Goal: Task Accomplishment & Management: Use online tool/utility

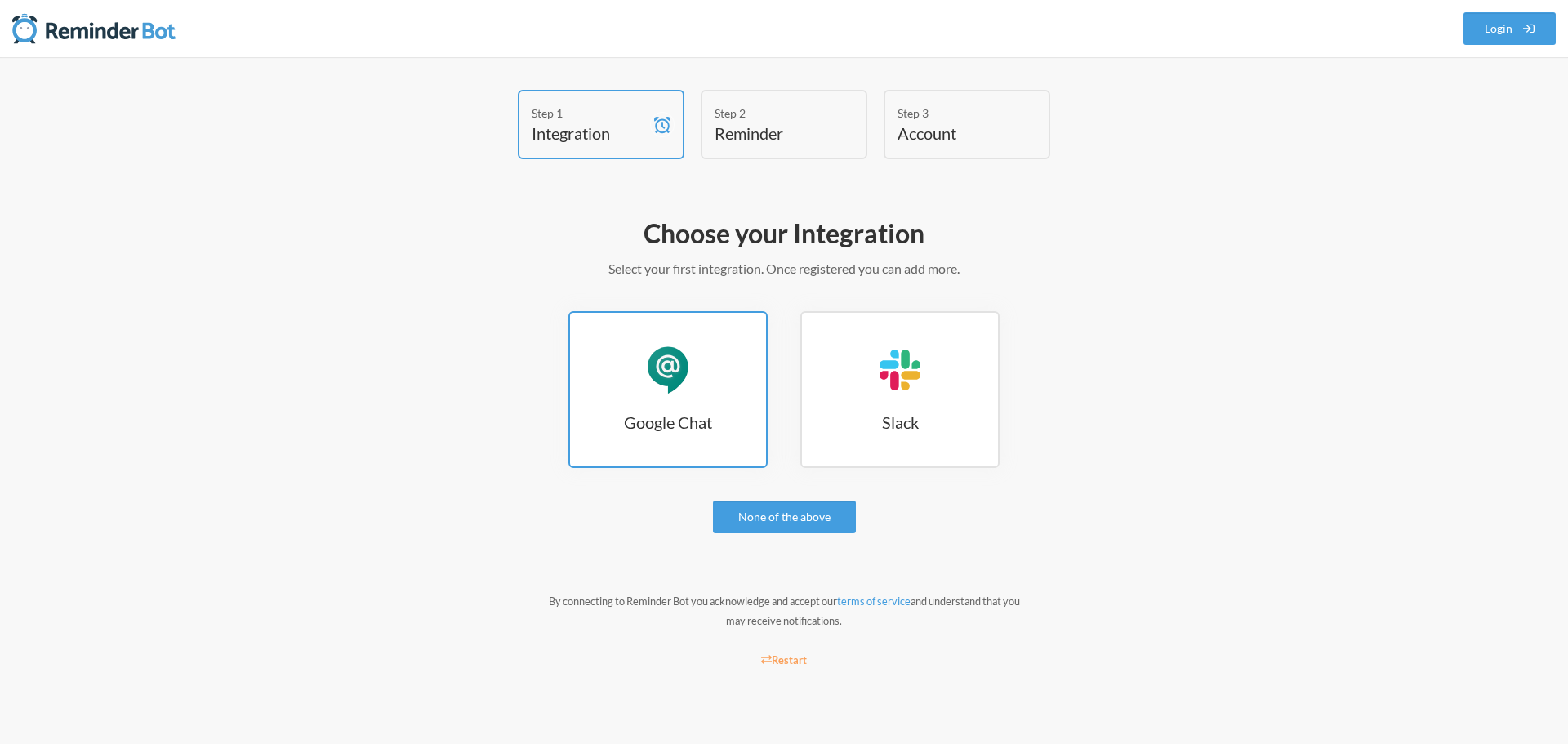
click at [676, 371] on div "Google Chat" at bounding box center [667, 369] width 49 height 49
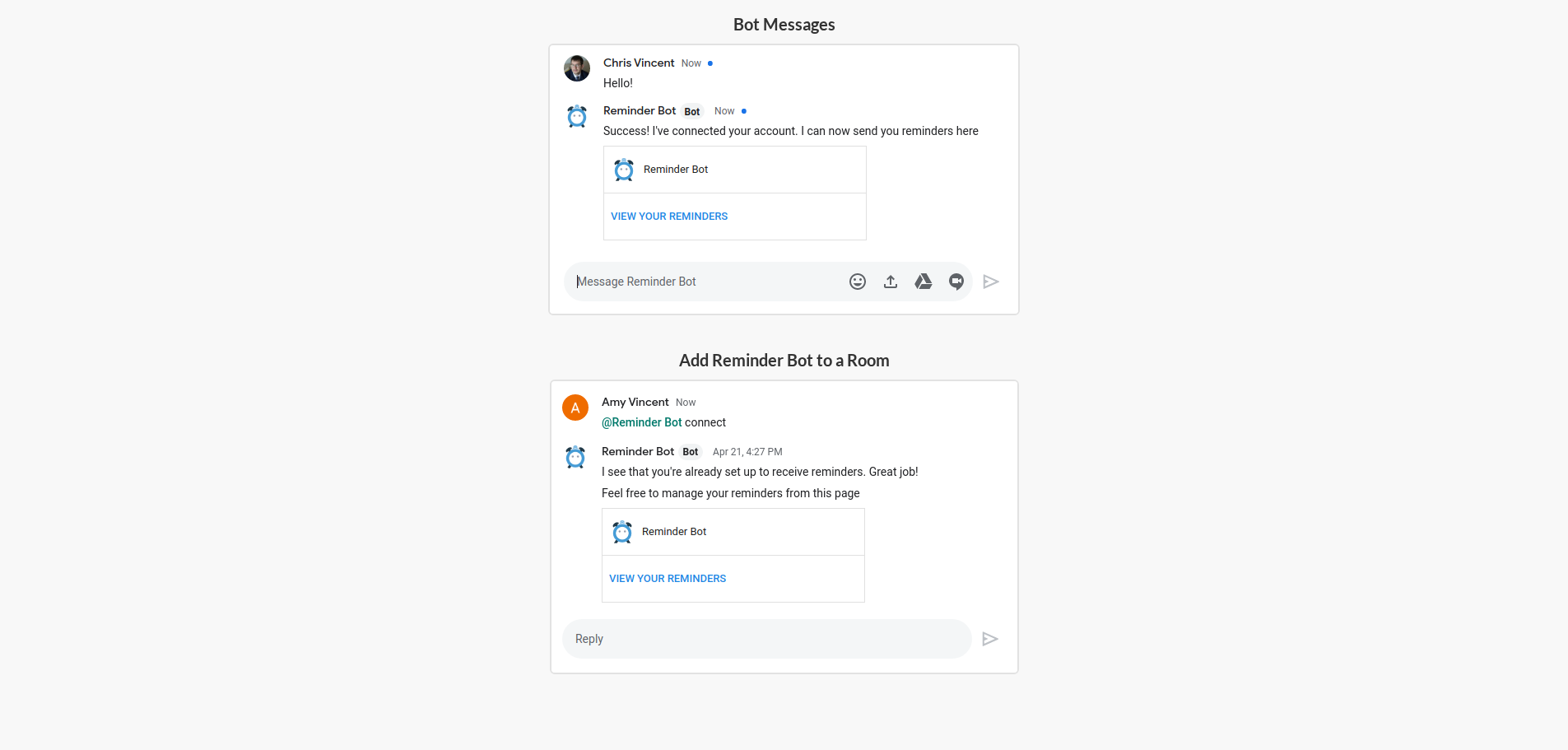
scroll to position [415, 0]
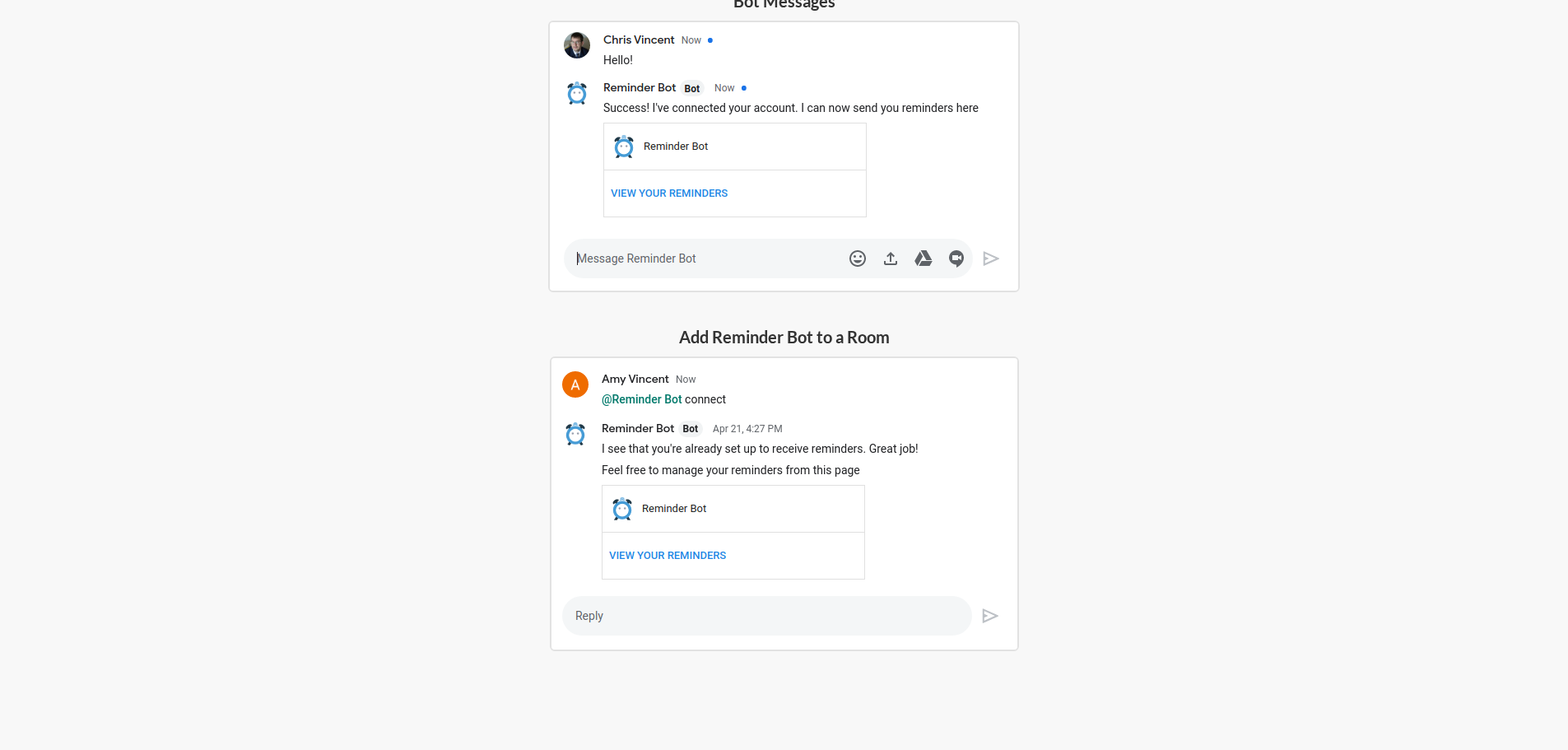
click at [772, 341] on h5 "Add Reminder Bot to a Room" at bounding box center [784, 336] width 469 height 23
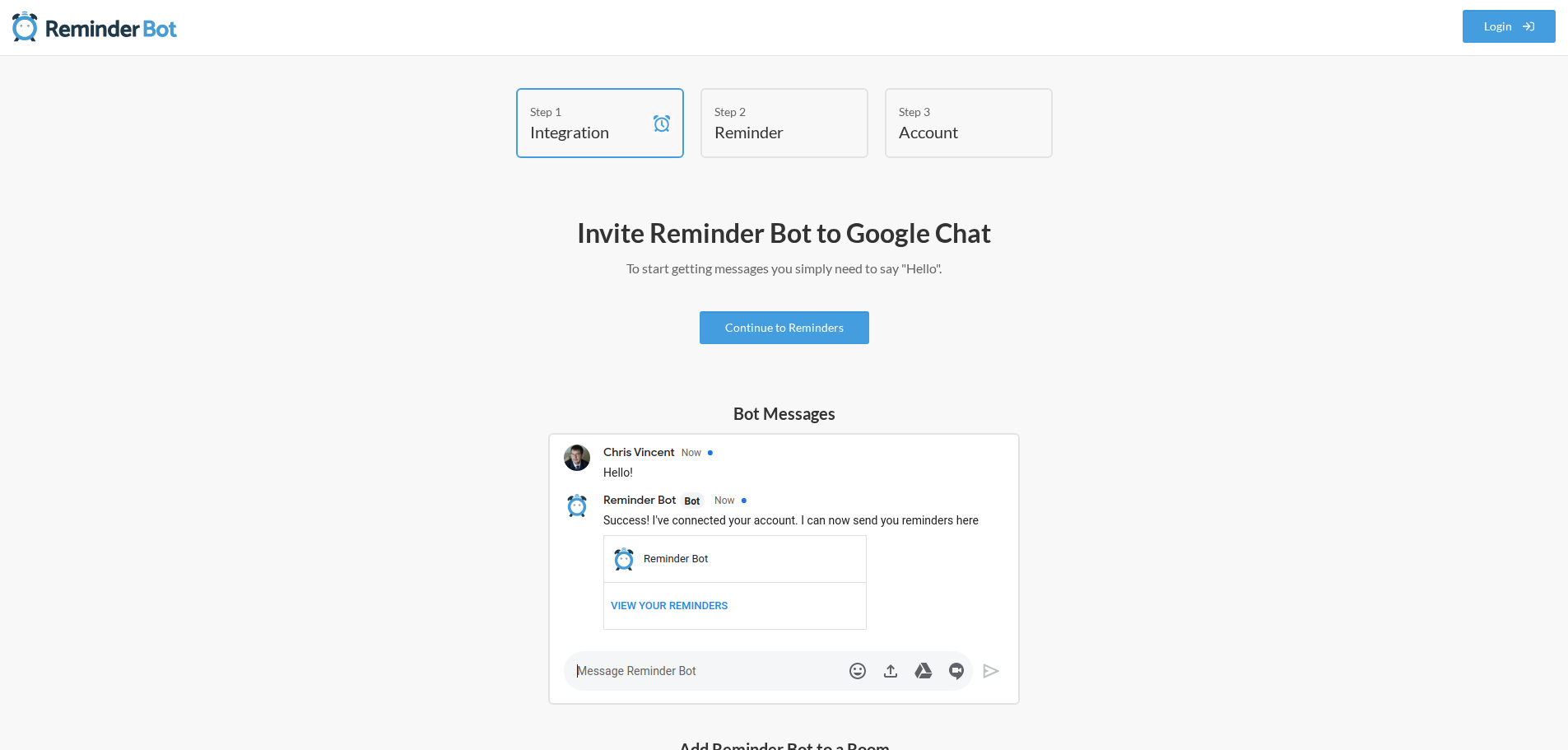
scroll to position [0, 0]
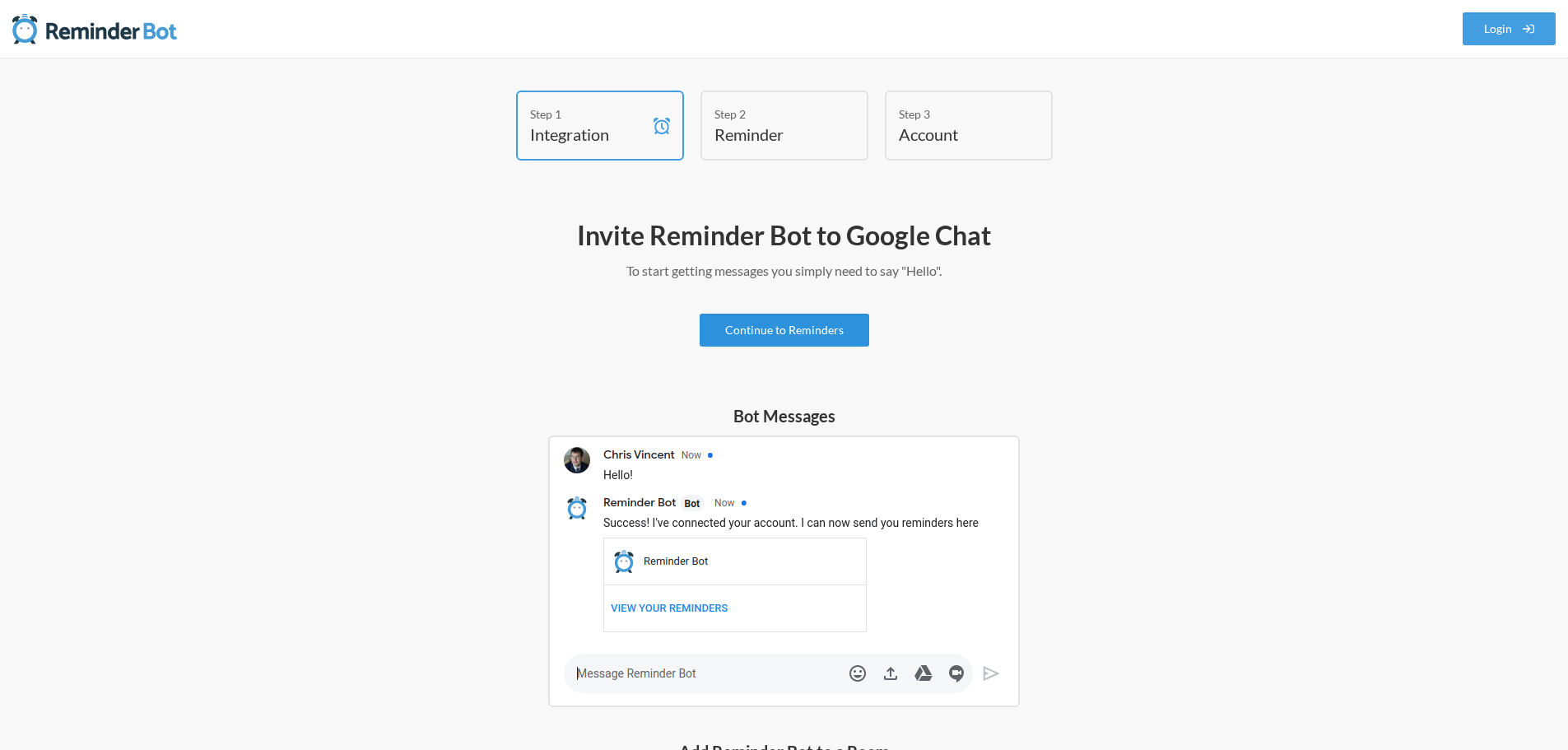
click at [771, 335] on link "Continue to Reminders" at bounding box center [784, 331] width 169 height 33
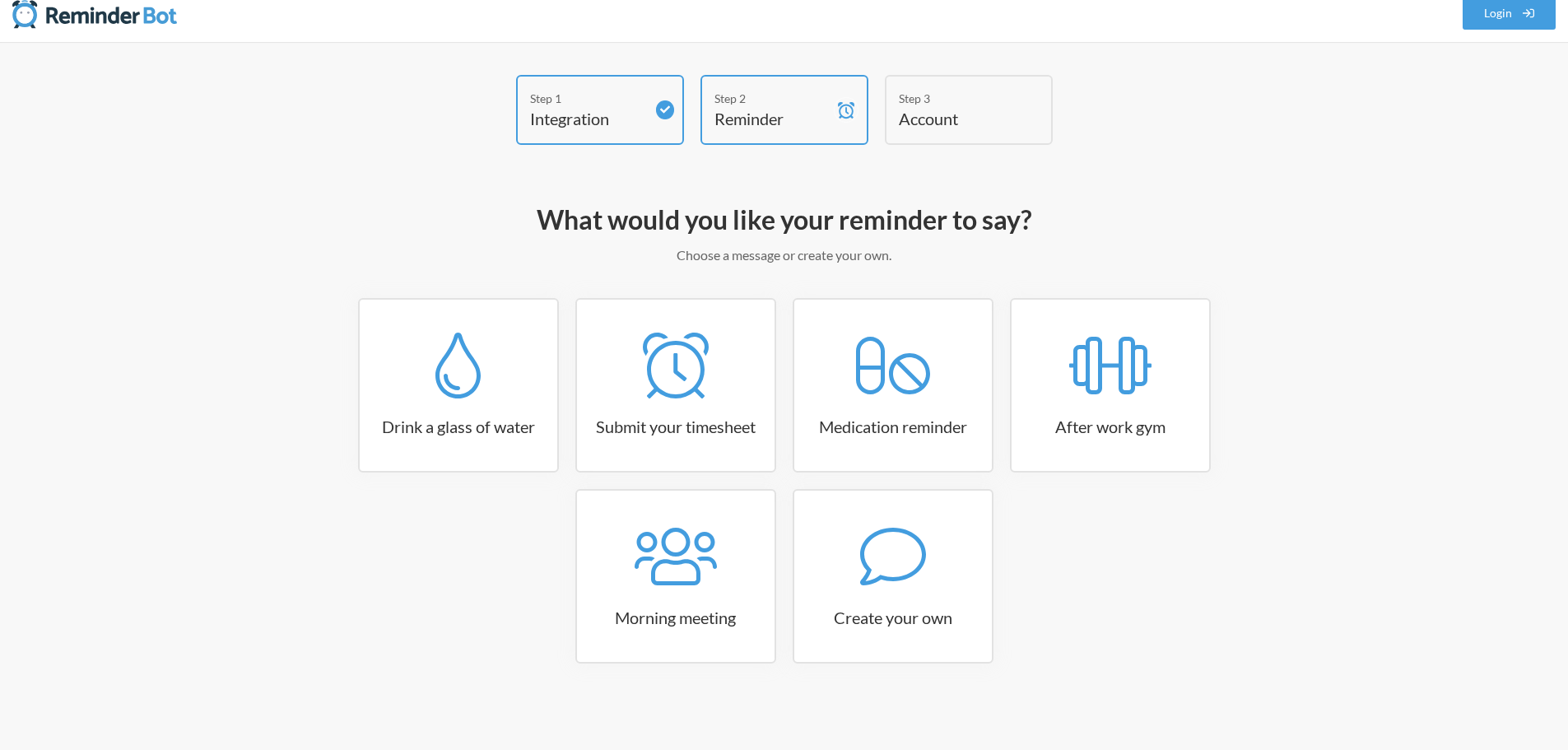
scroll to position [20, 0]
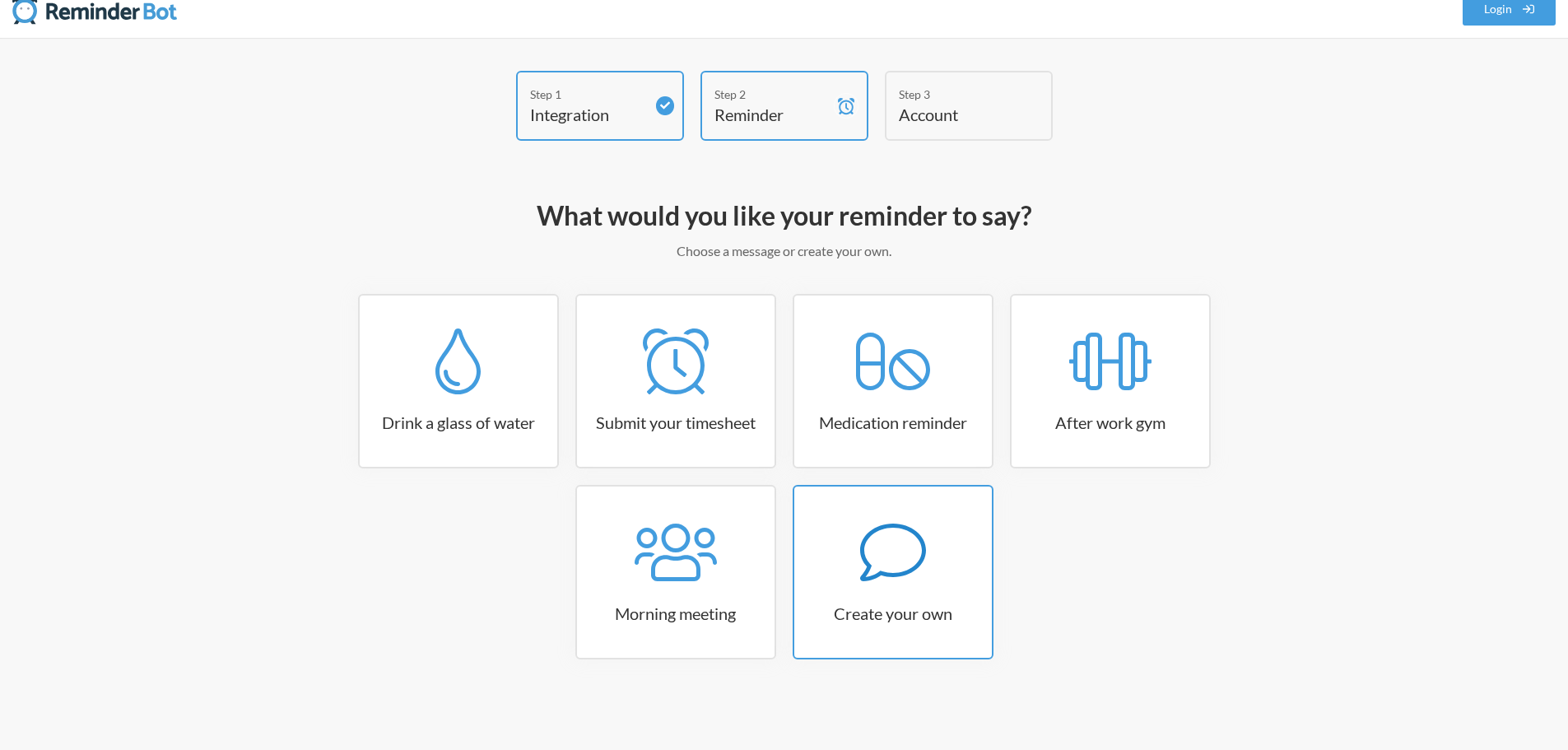
click at [904, 551] on icon at bounding box center [893, 551] width 66 height 66
select select "09:30:00"
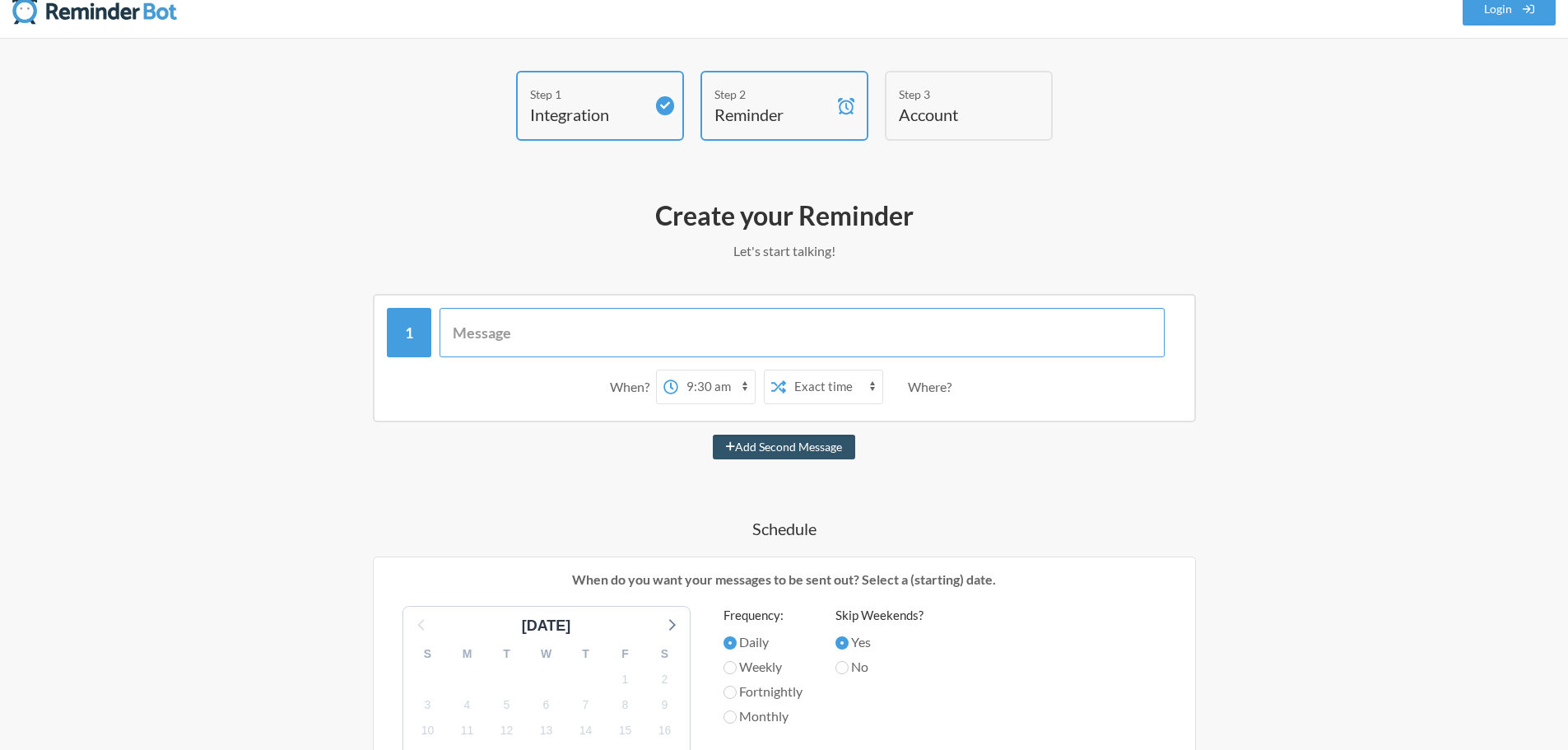
click at [512, 334] on input "text" at bounding box center [801, 332] width 725 height 49
type input "i"
type input "INTERVIEW JEMIMAH AT GM @2PM"
click at [694, 389] on select "12:00 am 12:15 am 12:30 am 12:45 am 1:00 am 1:15 am 1:30 am 1:45 am 2:00 am 2:1…" at bounding box center [717, 387] width 76 height 33
select select "09:00:00"
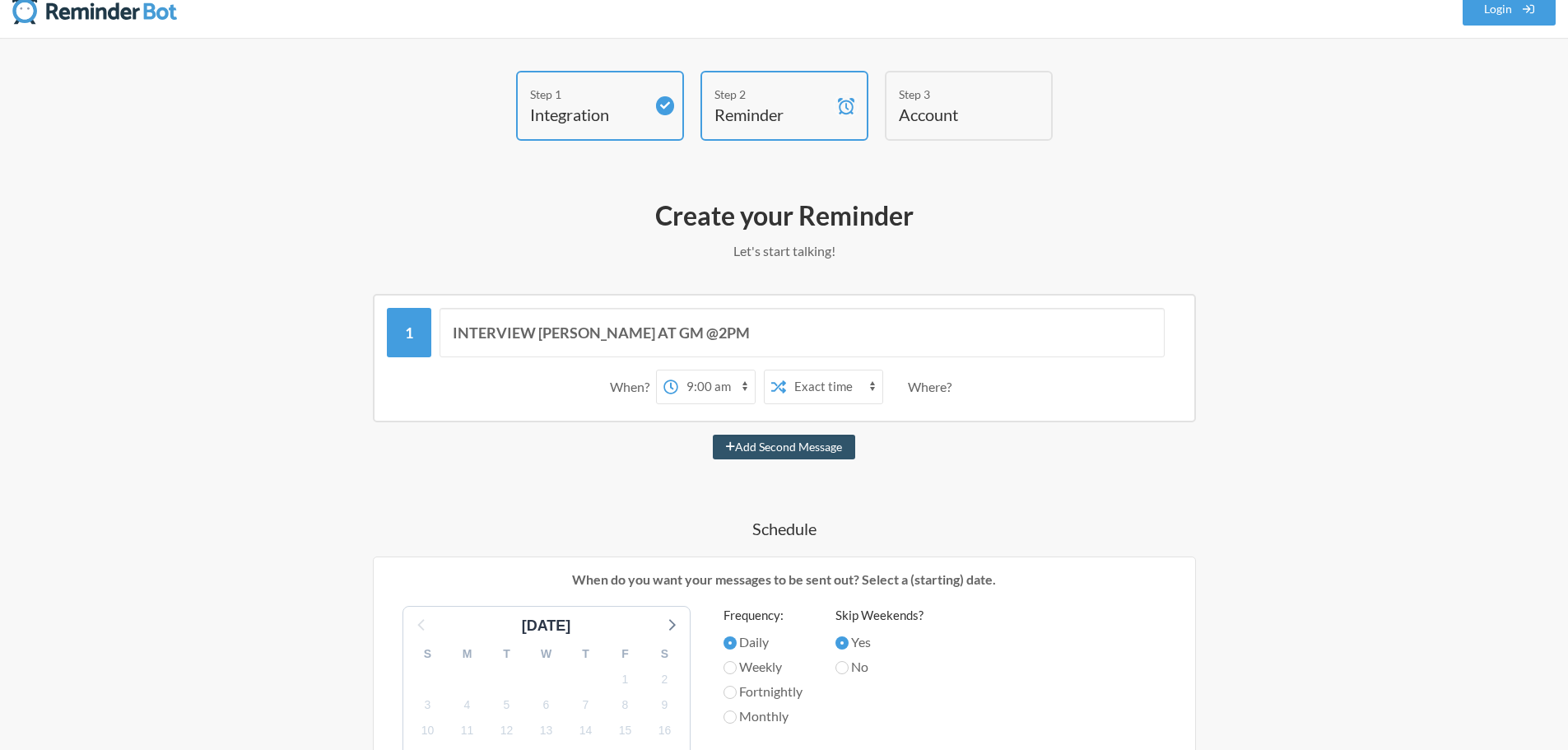
click at [679, 370] on select "12:00 am 12:15 am 12:30 am 12:45 am 1:00 am 1:15 am 1:30 am 1:45 am 2:00 am 2:1…" at bounding box center [717, 387] width 76 height 33
click at [846, 391] on select "Exact time Random time" at bounding box center [834, 387] width 96 height 33
click at [939, 388] on div "Where?" at bounding box center [933, 387] width 50 height 35
click at [922, 390] on div "Where?" at bounding box center [933, 387] width 50 height 35
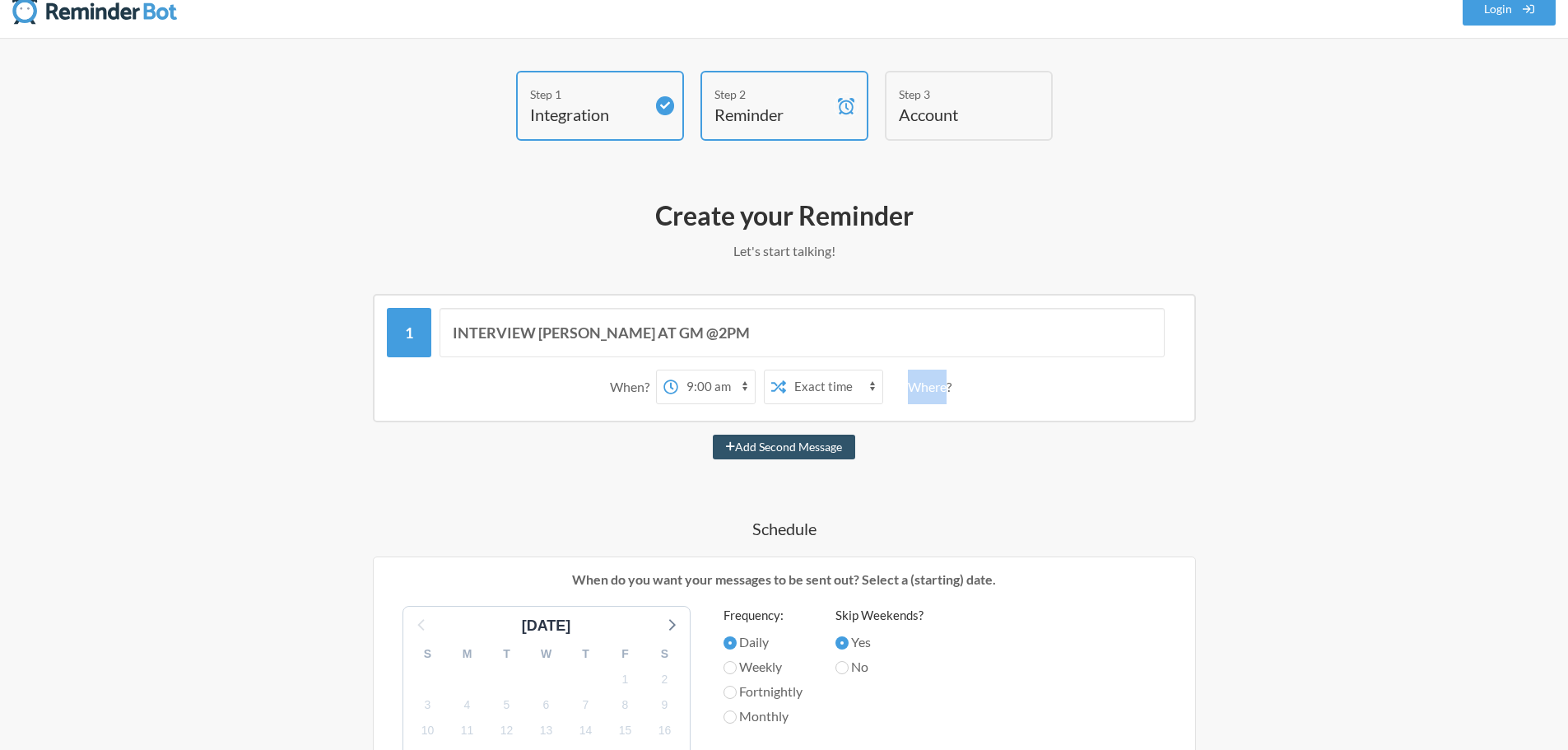
click at [922, 390] on div "Where?" at bounding box center [933, 387] width 50 height 35
click at [935, 390] on div "Where?" at bounding box center [933, 387] width 50 height 35
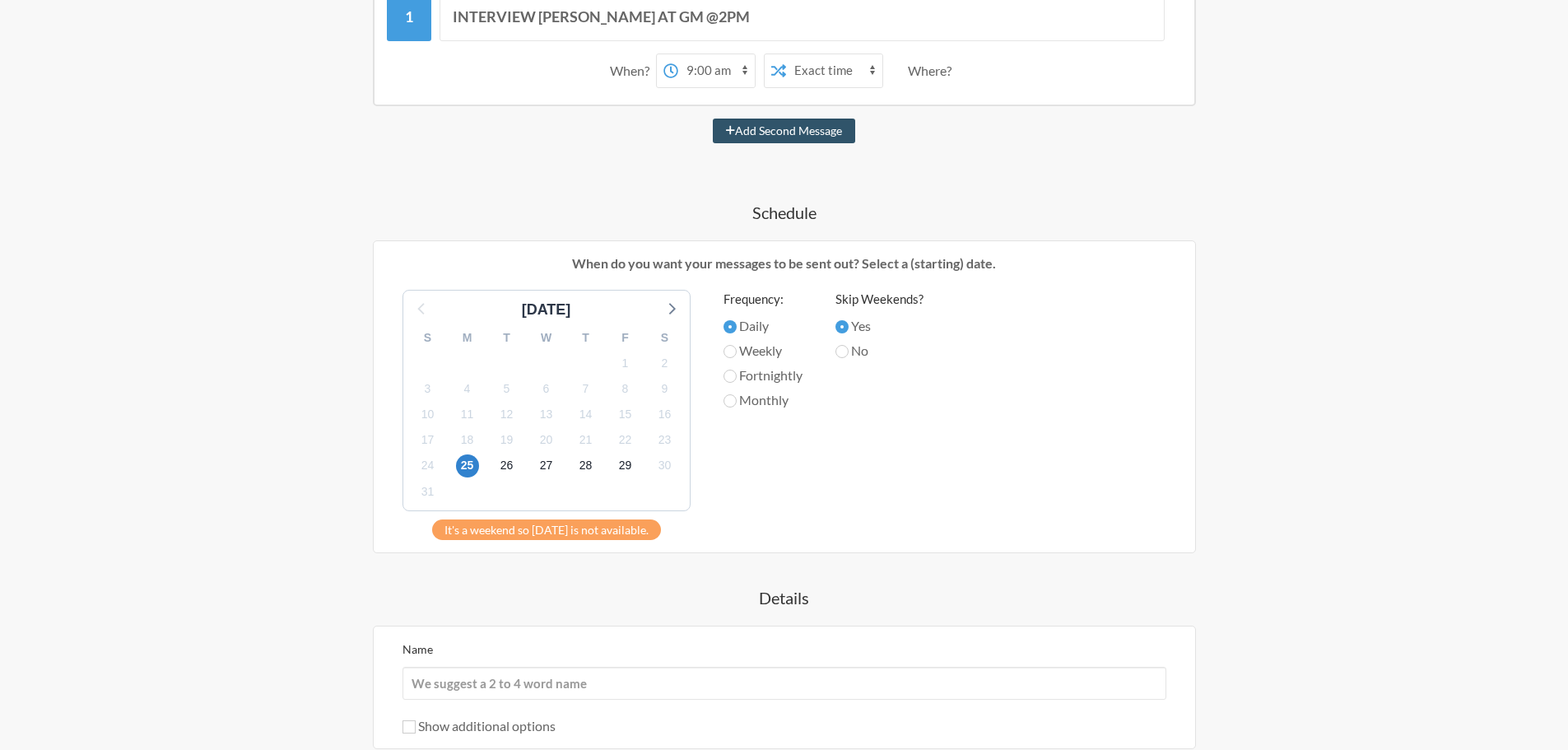
scroll to position [548, 0]
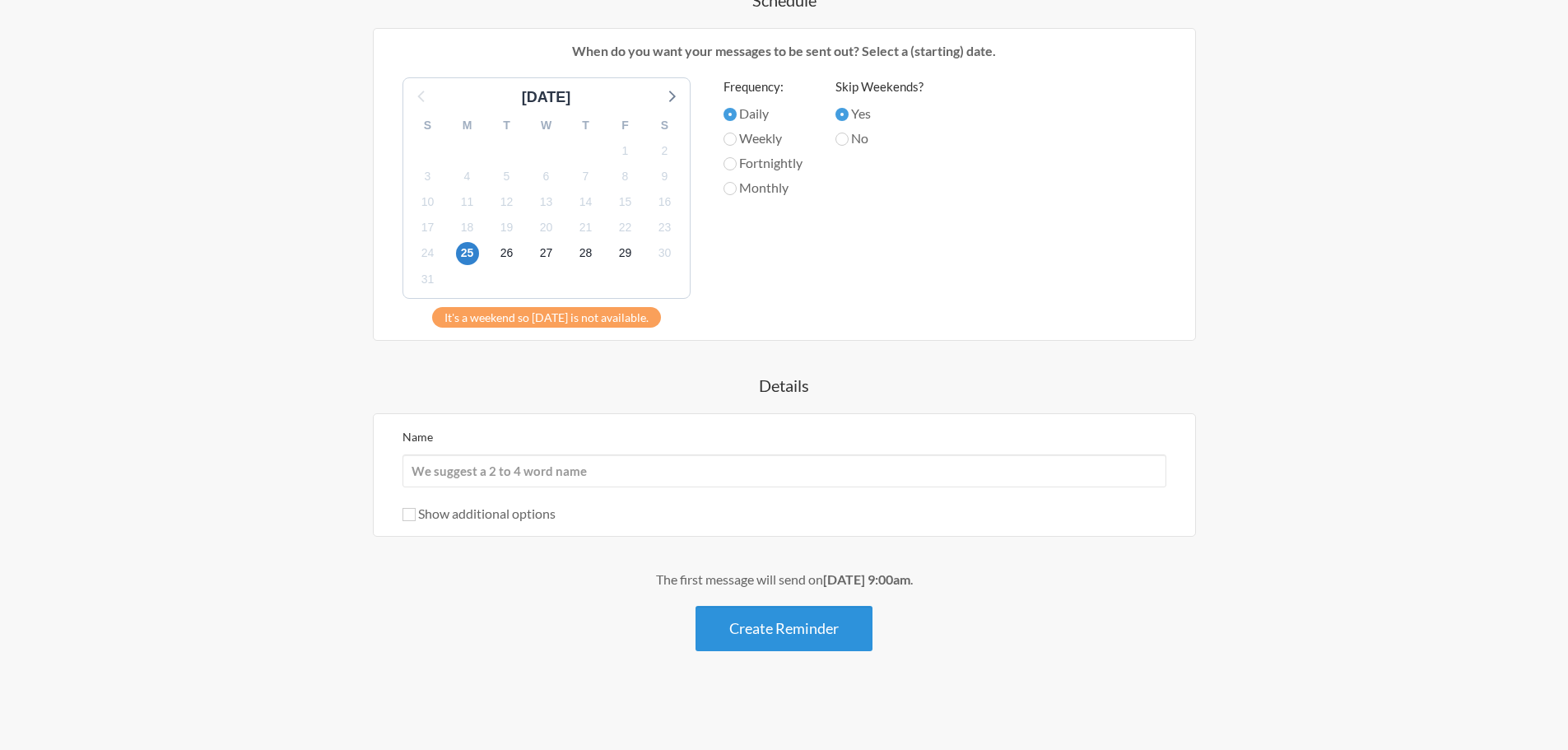
click at [821, 624] on button "Create Reminder" at bounding box center [783, 628] width 177 height 46
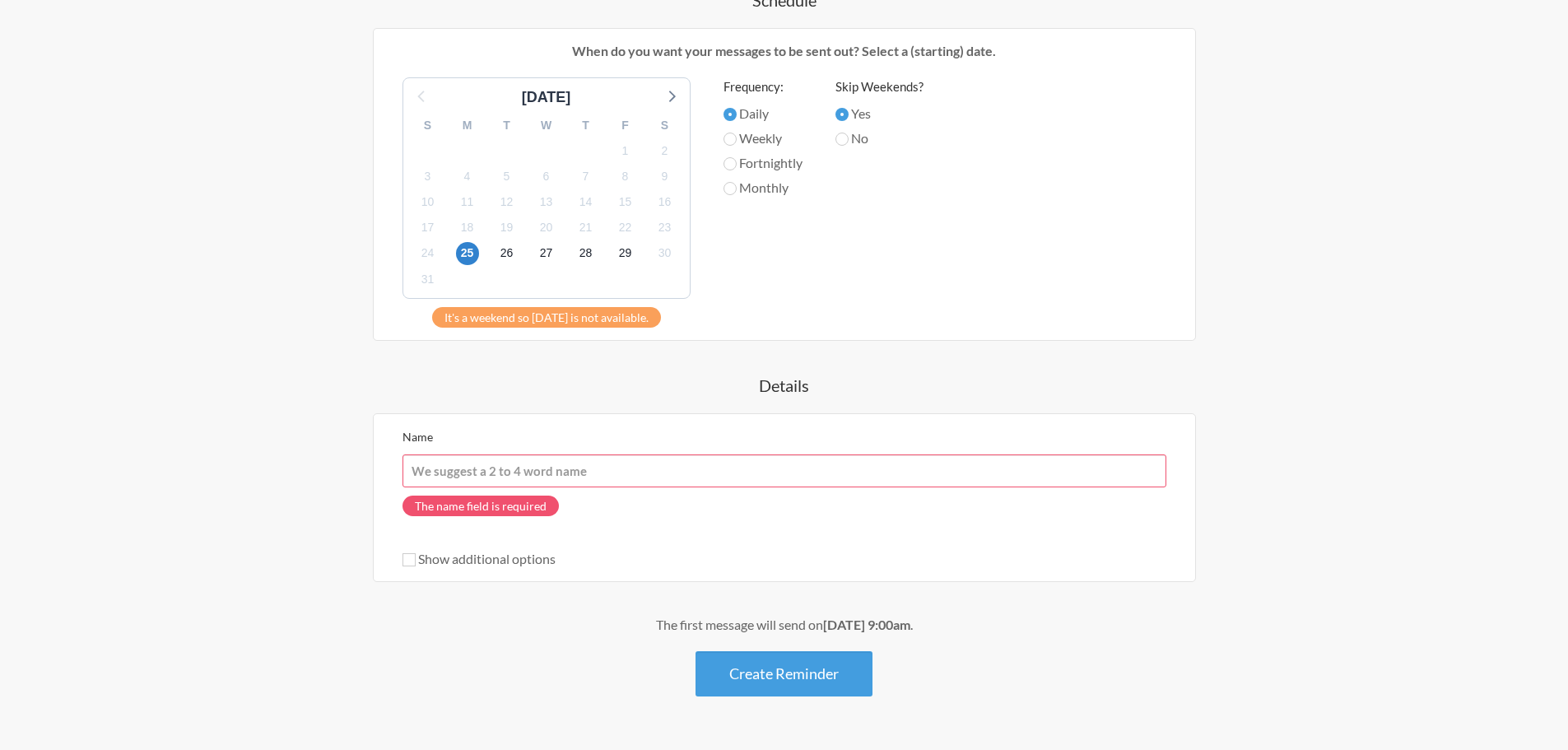
click at [581, 480] on input "Name" at bounding box center [785, 471] width 764 height 33
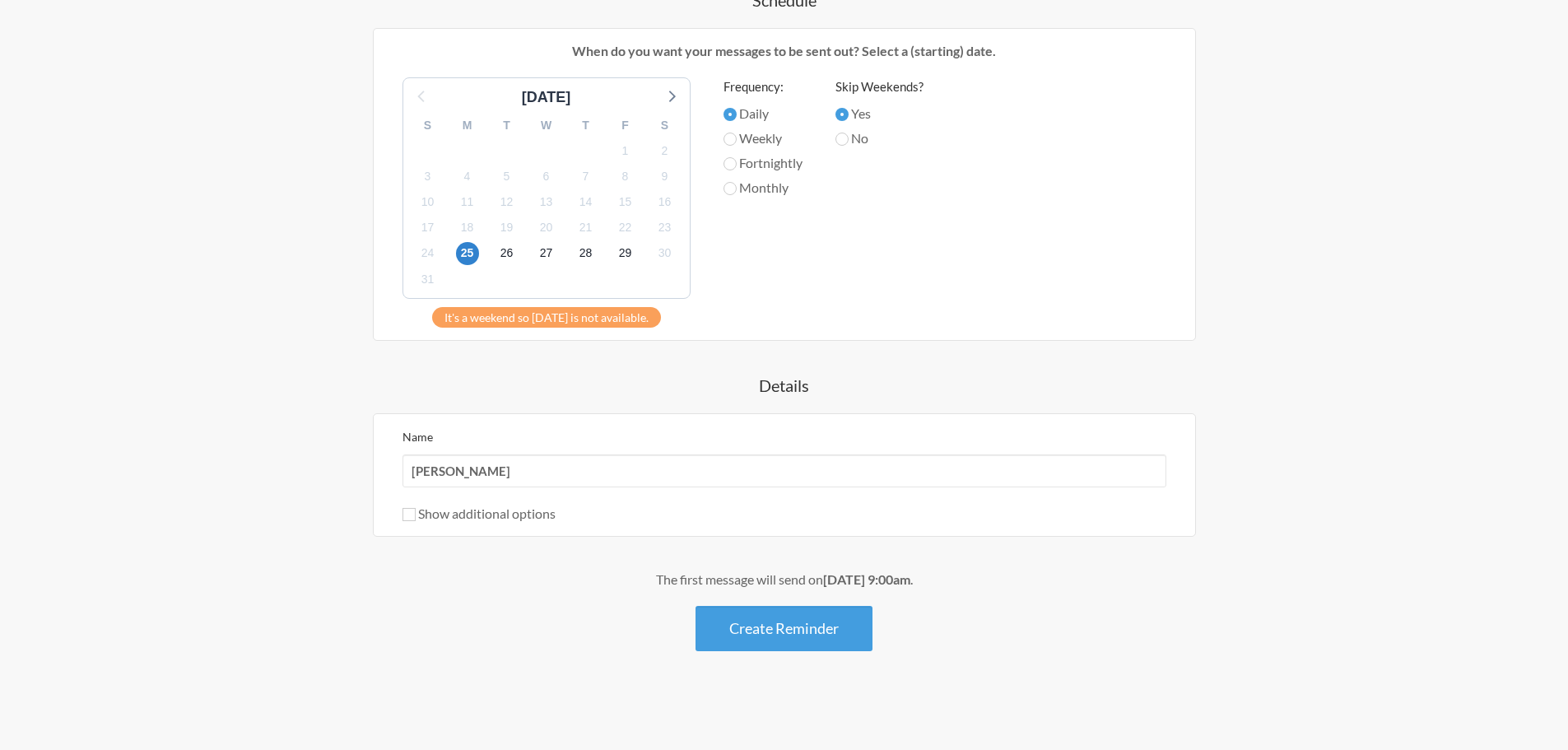
click at [701, 510] on div "Show additional options" at bounding box center [785, 514] width 764 height 20
drag, startPoint x: 453, startPoint y: 473, endPoint x: 608, endPoint y: 481, distance: 155.2
click at [608, 481] on input "NIXON WONG" at bounding box center [785, 471] width 764 height 33
type input "NIXON"
click at [496, 586] on div "The first message will send on August 25th, at 9:00am ." at bounding box center [785, 580] width 955 height 20
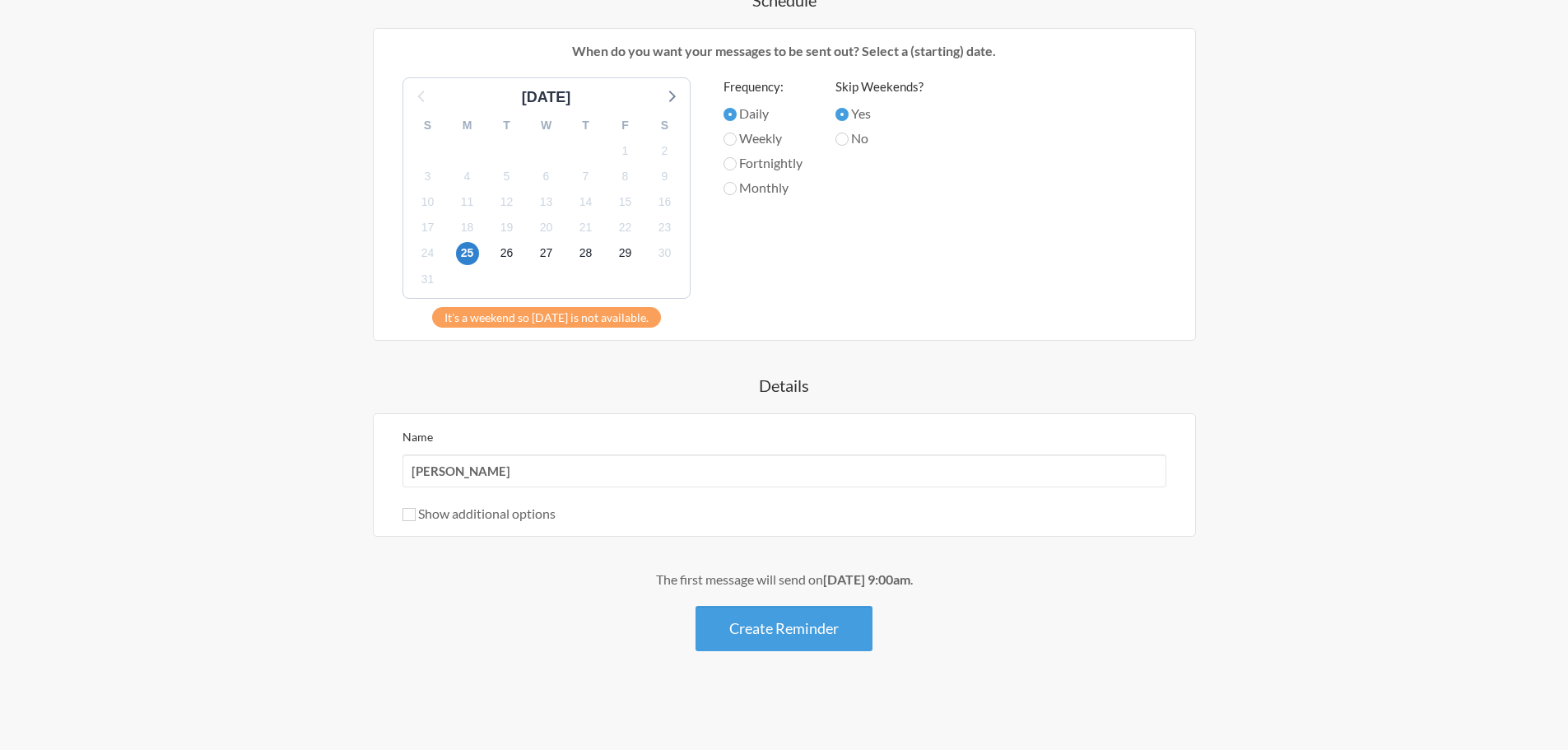
click at [414, 521] on div "Show additional options" at bounding box center [785, 514] width 764 height 20
click at [410, 517] on input "Show additional options" at bounding box center [409, 514] width 13 height 13
checkbox input "true"
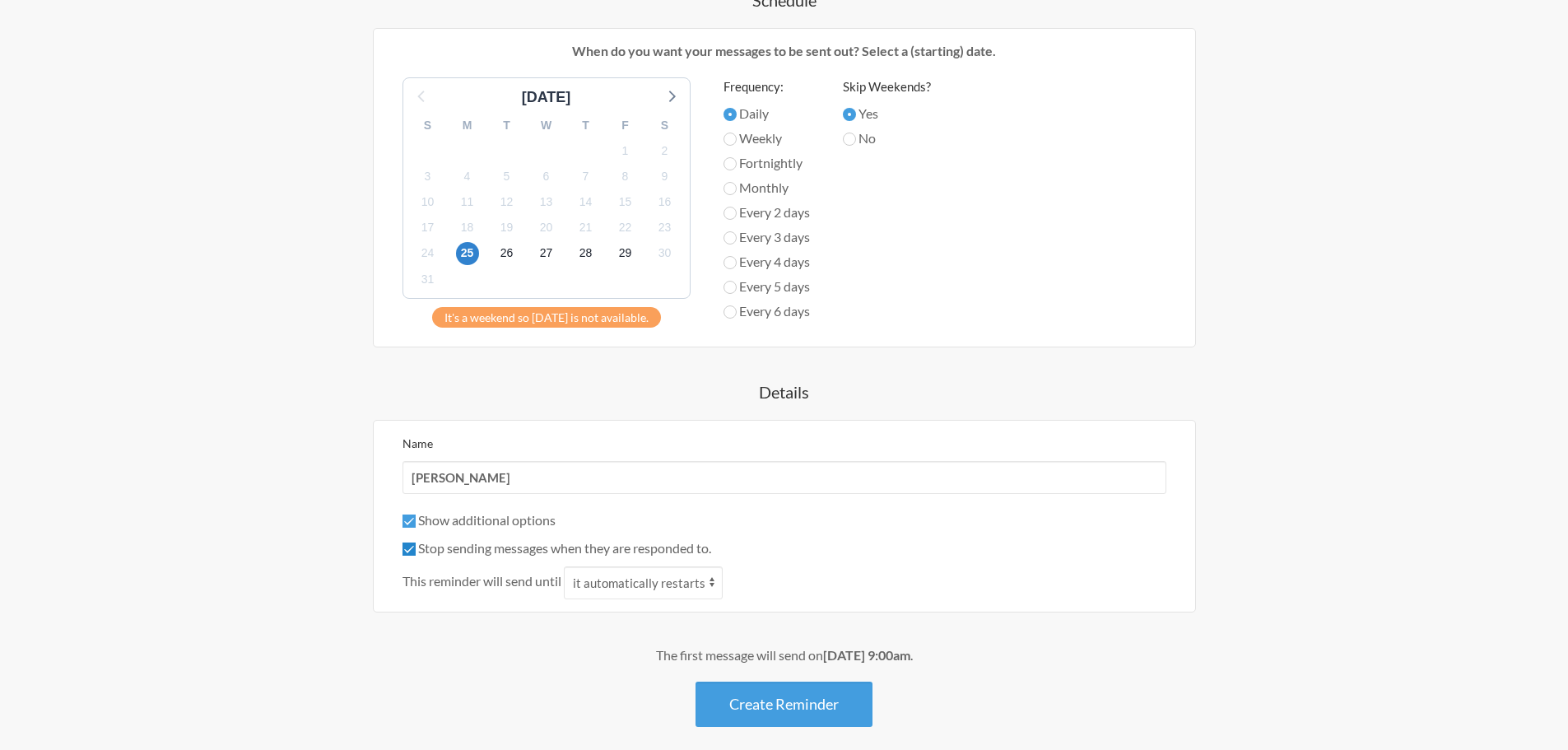
click at [404, 550] on input "Stop sending messages when they are responded to." at bounding box center [409, 549] width 13 height 13
click at [409, 551] on input "Stop sending messages when they are responded to." at bounding box center [409, 549] width 13 height 13
checkbox input "true"
click at [409, 526] on input "Show additional options" at bounding box center [409, 521] width 13 height 13
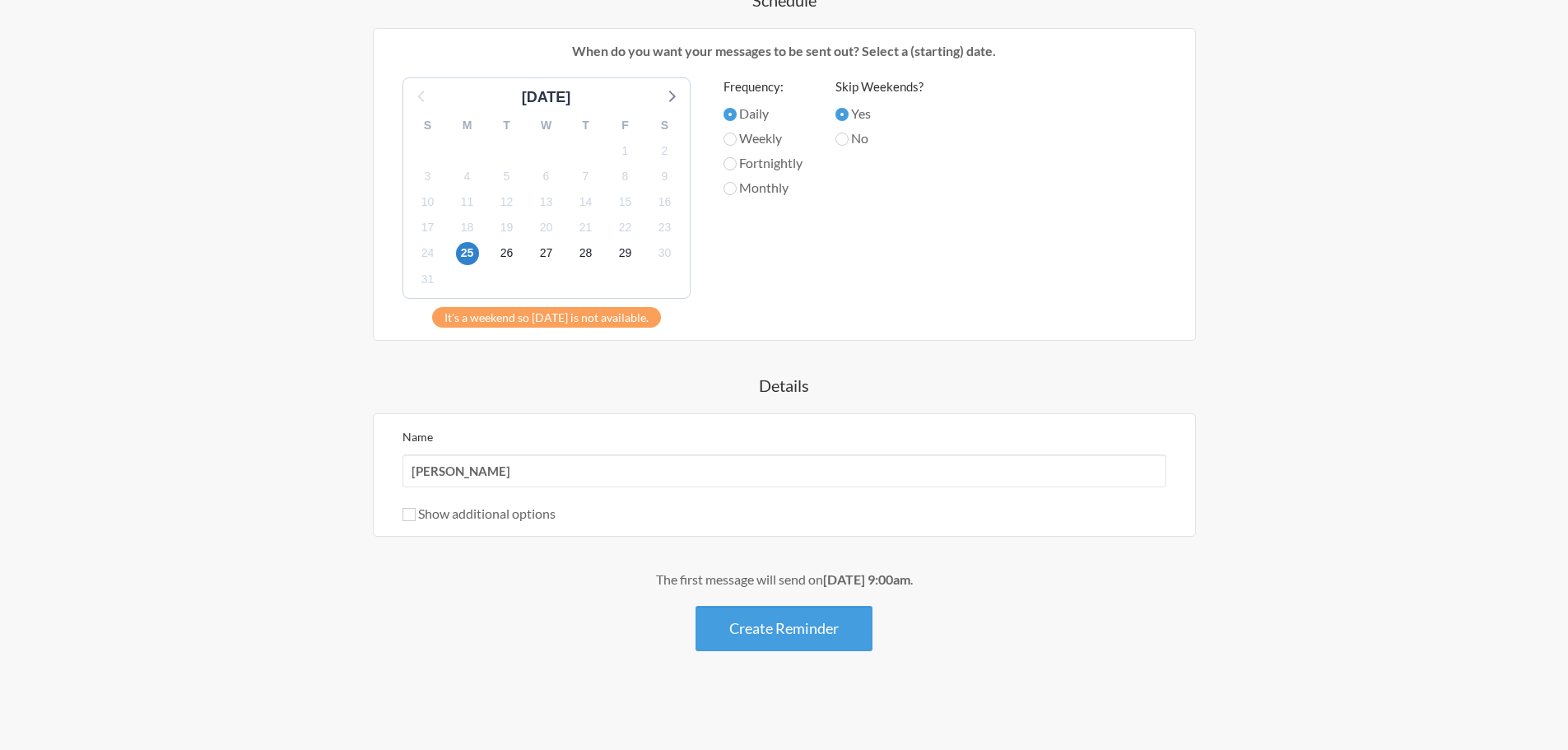
click at [409, 523] on div "Name NIXON Show additional options Hide this reminder from calendars Stop sendi…" at bounding box center [784, 475] width 823 height 124
click at [408, 515] on input "Show additional options" at bounding box center [409, 514] width 13 height 13
checkbox input "true"
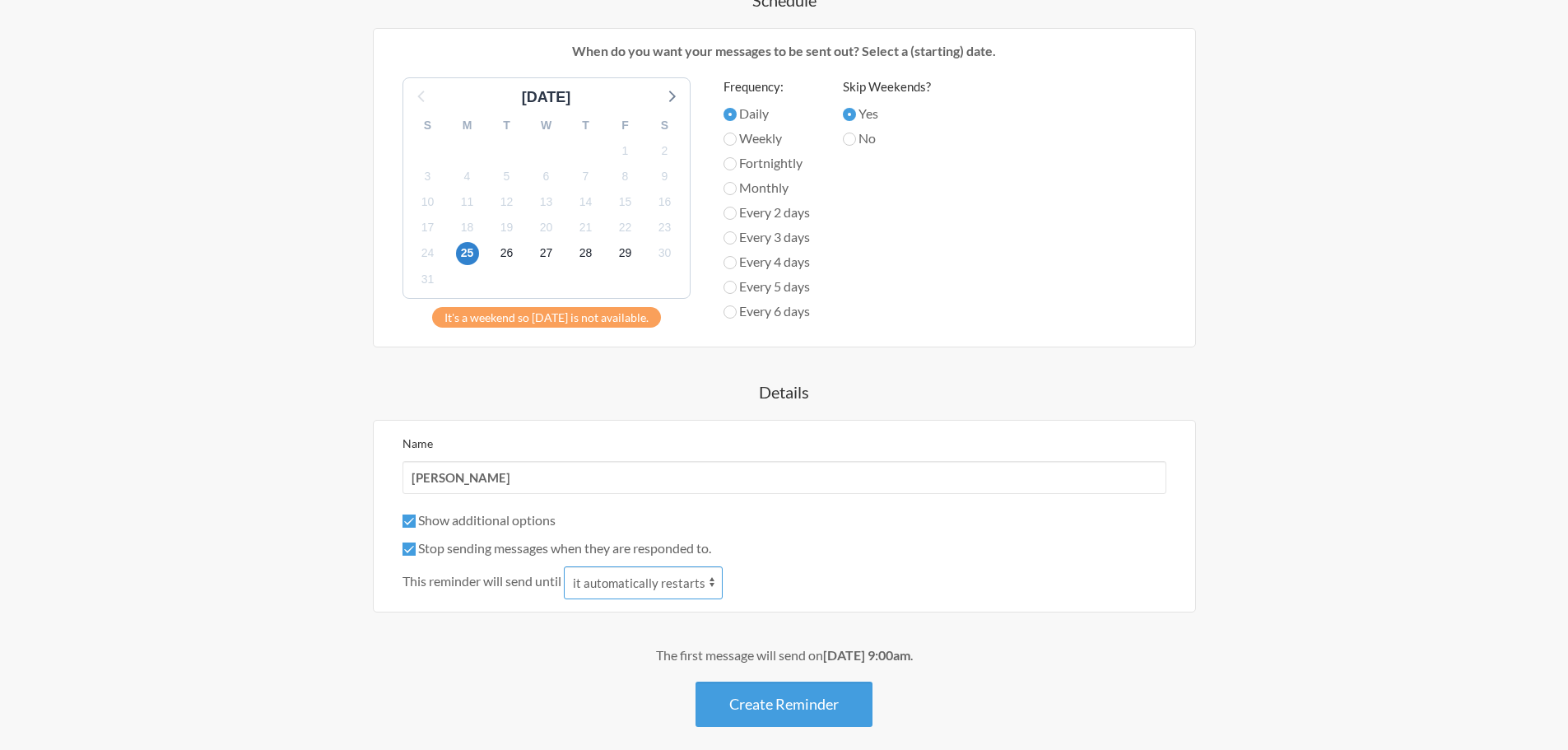
click at [672, 579] on select "it automatically restarts it is replied to" at bounding box center [643, 583] width 159 height 33
click at [630, 586] on select "it automatically restarts it is replied to" at bounding box center [643, 583] width 159 height 33
click at [566, 566] on select "it automatically restarts it is replied to" at bounding box center [643, 583] width 159 height 33
click at [677, 578] on select "it automatically restarts it is replied to" at bounding box center [643, 583] width 159 height 33
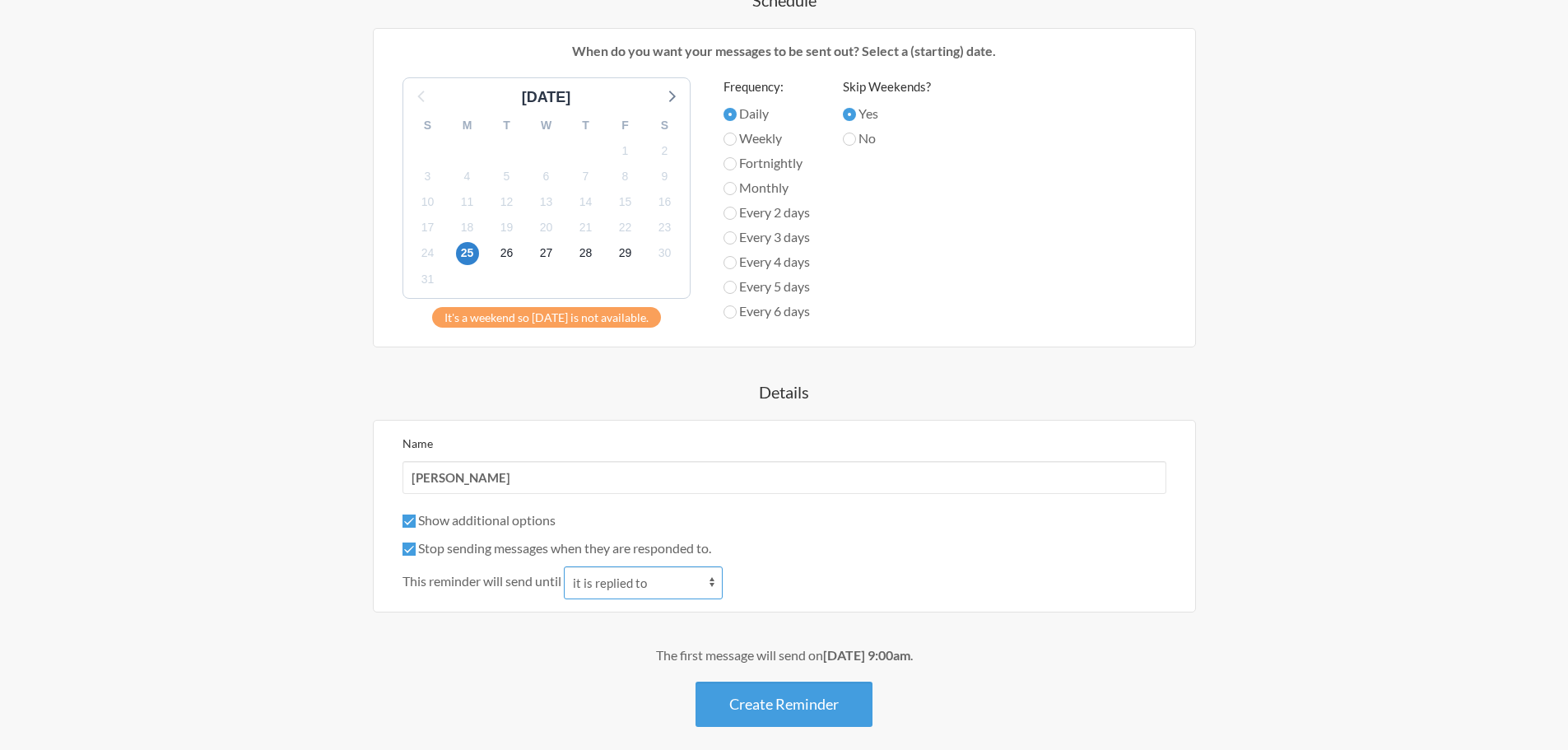
select select "0"
click at [566, 566] on select "it automatically restarts it is replied to" at bounding box center [643, 583] width 159 height 33
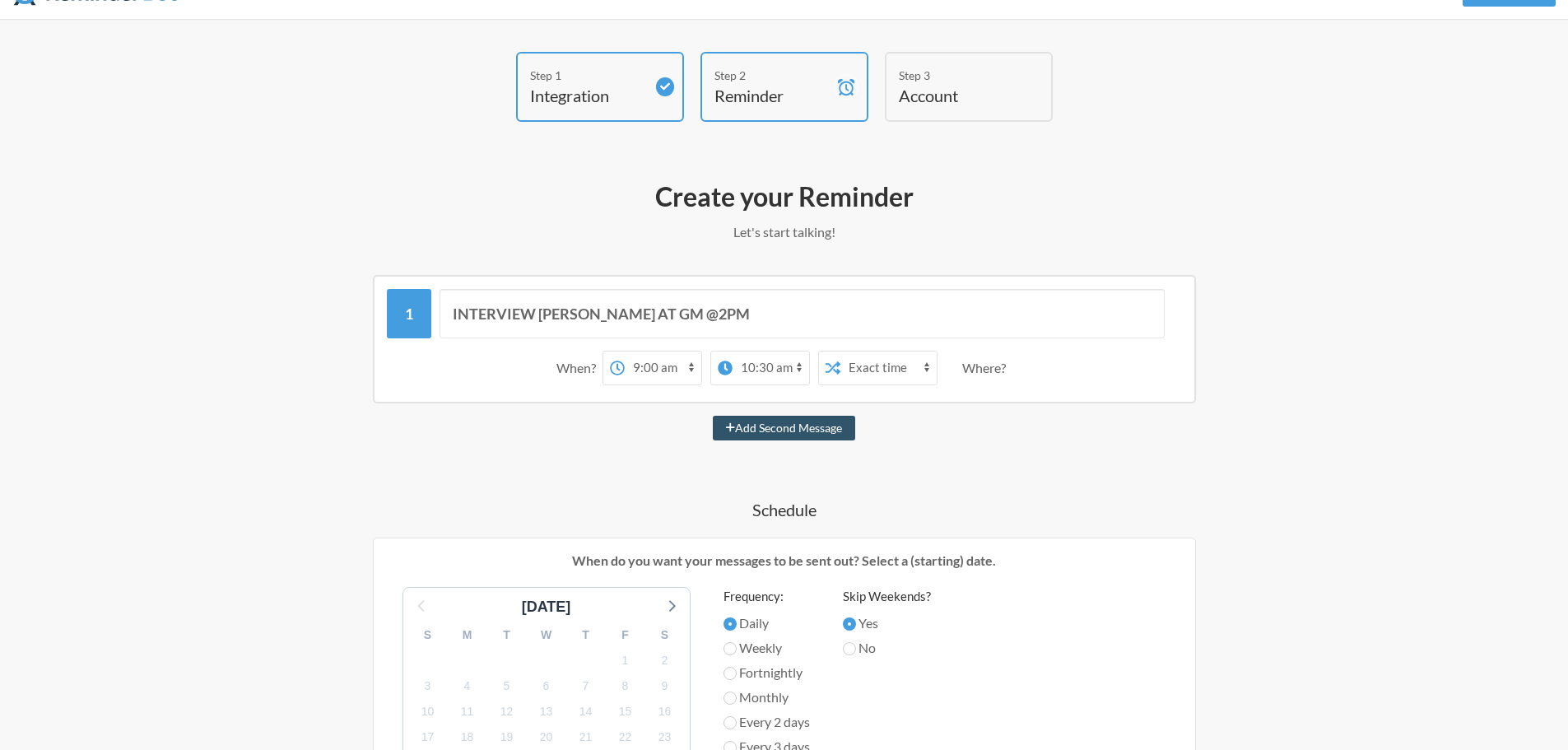
scroll to position [0, 0]
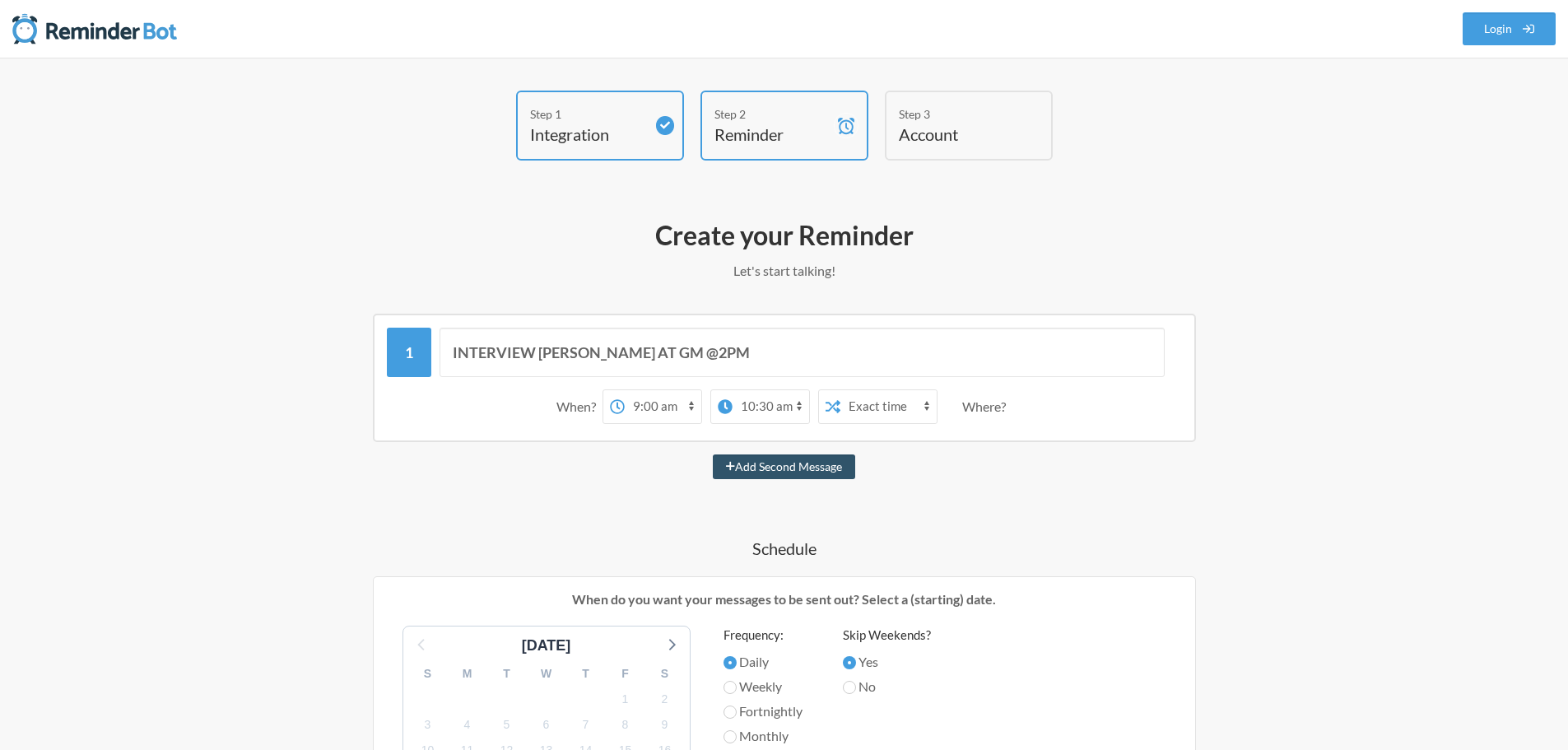
click at [781, 405] on select "12:00 am 12:15 am 12:30 am 12:45 am 1:00 am 1:15 am 1:30 am 1:45 am 2:00 am 2:1…" at bounding box center [771, 407] width 76 height 33
select select "10:00:00"
click at [733, 390] on select "12:00 am 12:15 am 12:30 am 12:45 am 1:00 am 1:15 am 1:30 am 1:45 am 2:00 am 2:1…" at bounding box center [771, 407] width 76 height 33
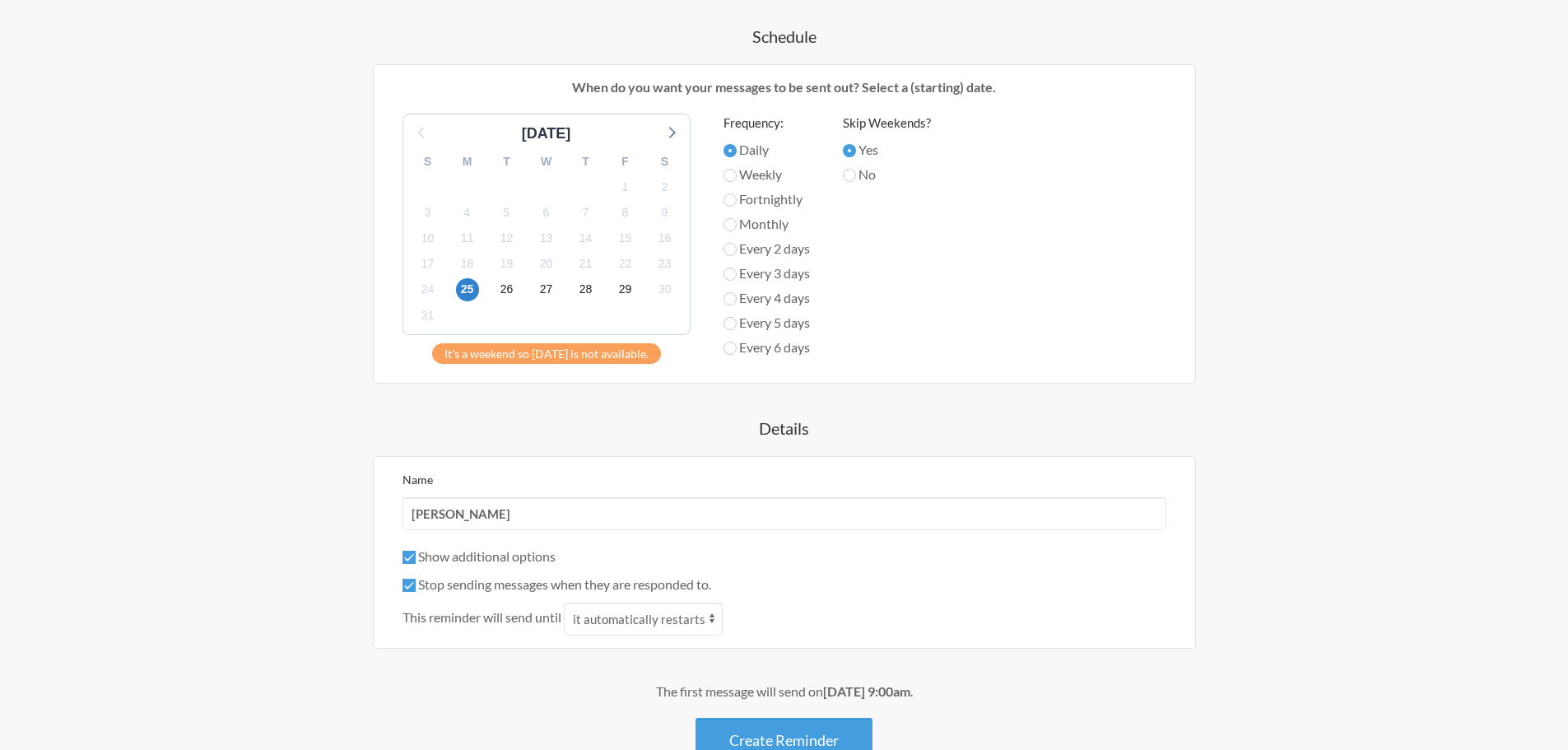
scroll to position [624, 0]
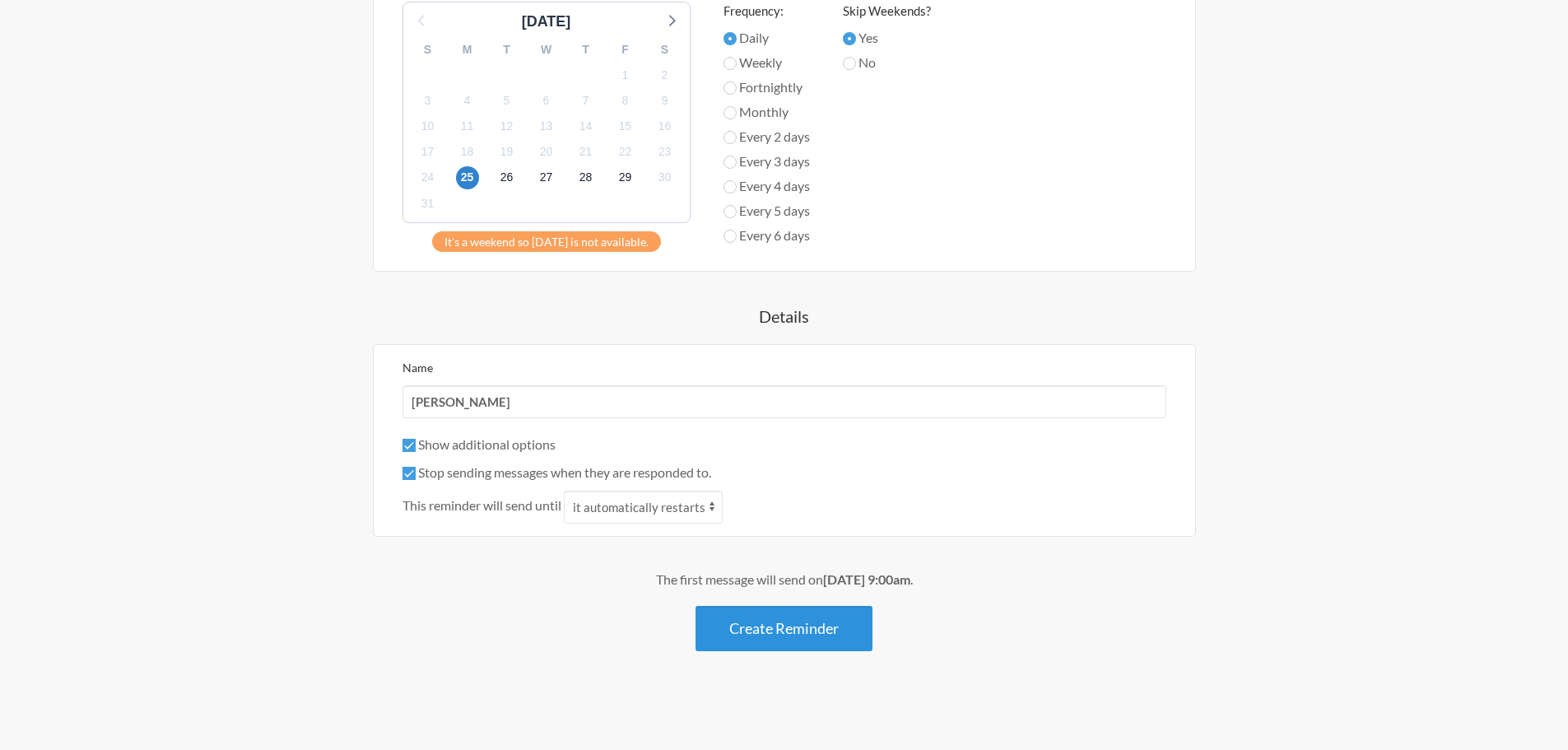
click at [791, 625] on button "Create Reminder" at bounding box center [783, 628] width 177 height 46
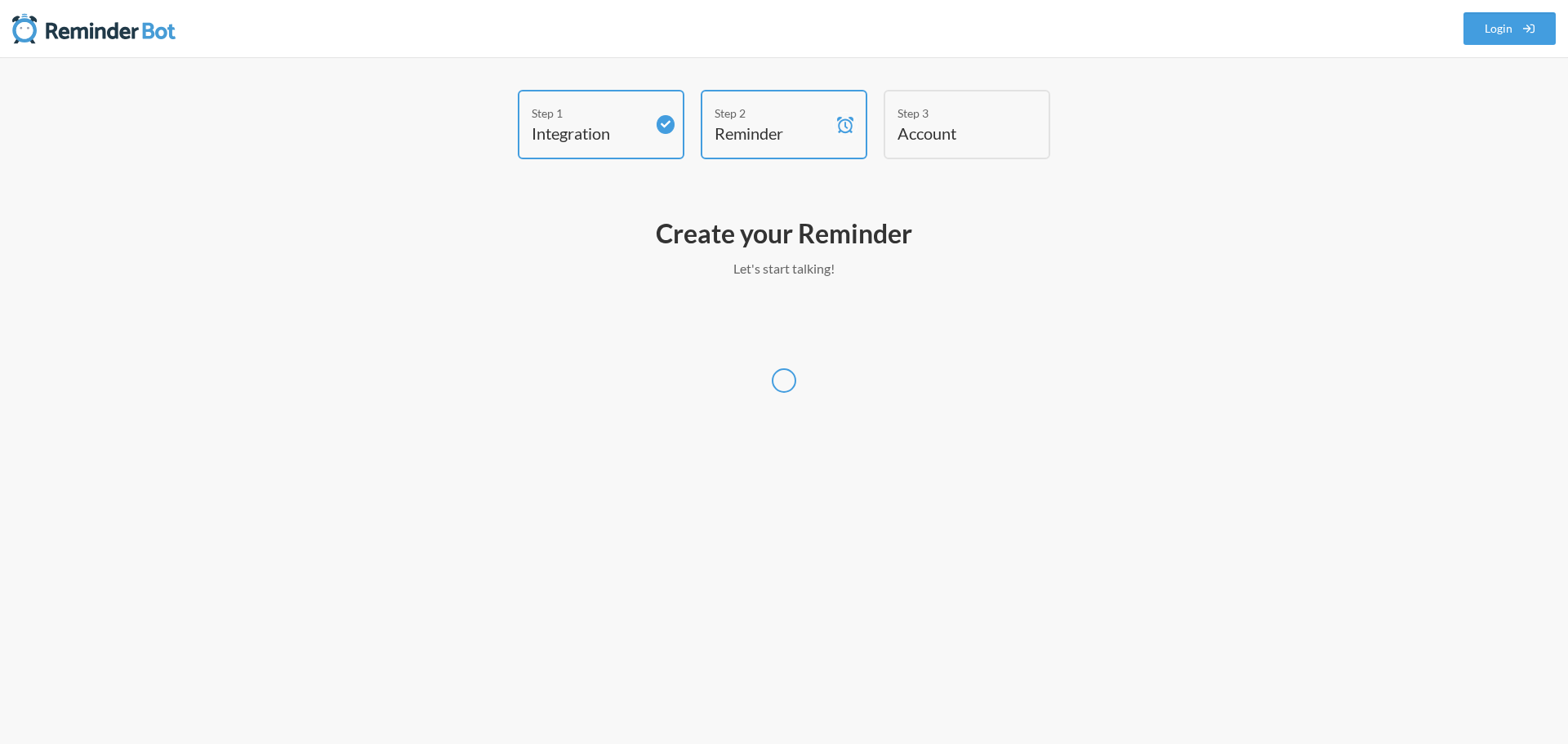
select select "Asia/Kuala_Lumpur"
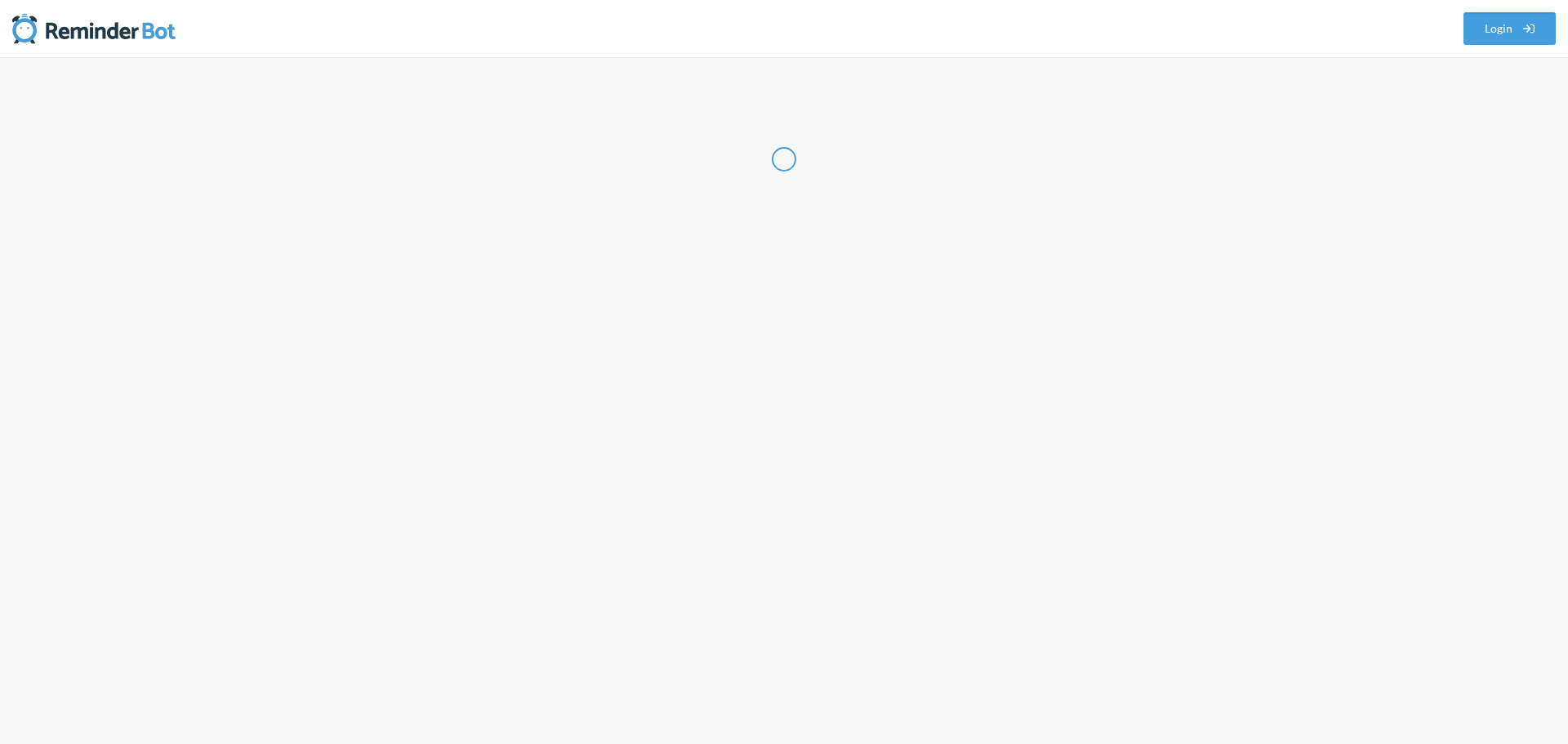
select select "MY"
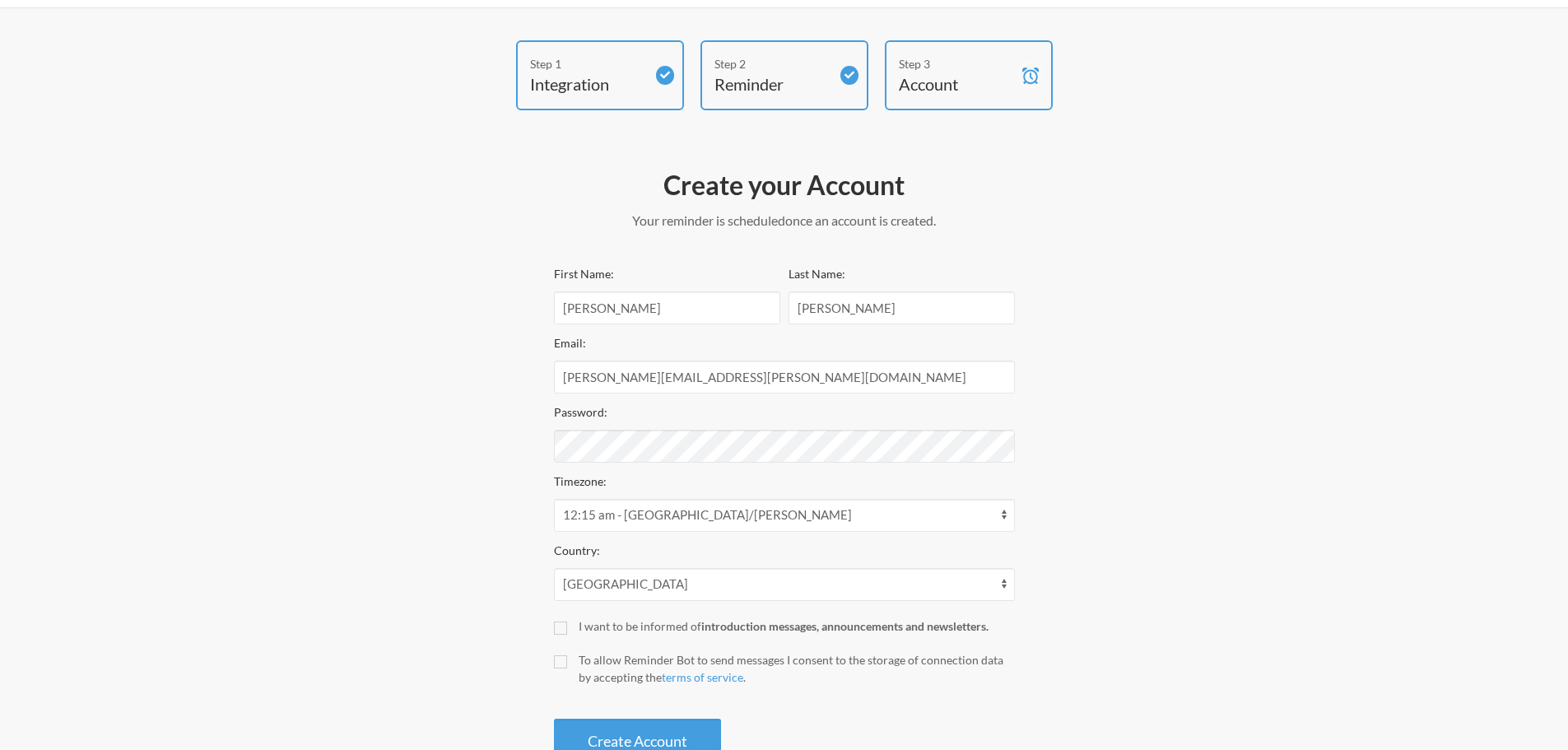
scroll to position [105, 0]
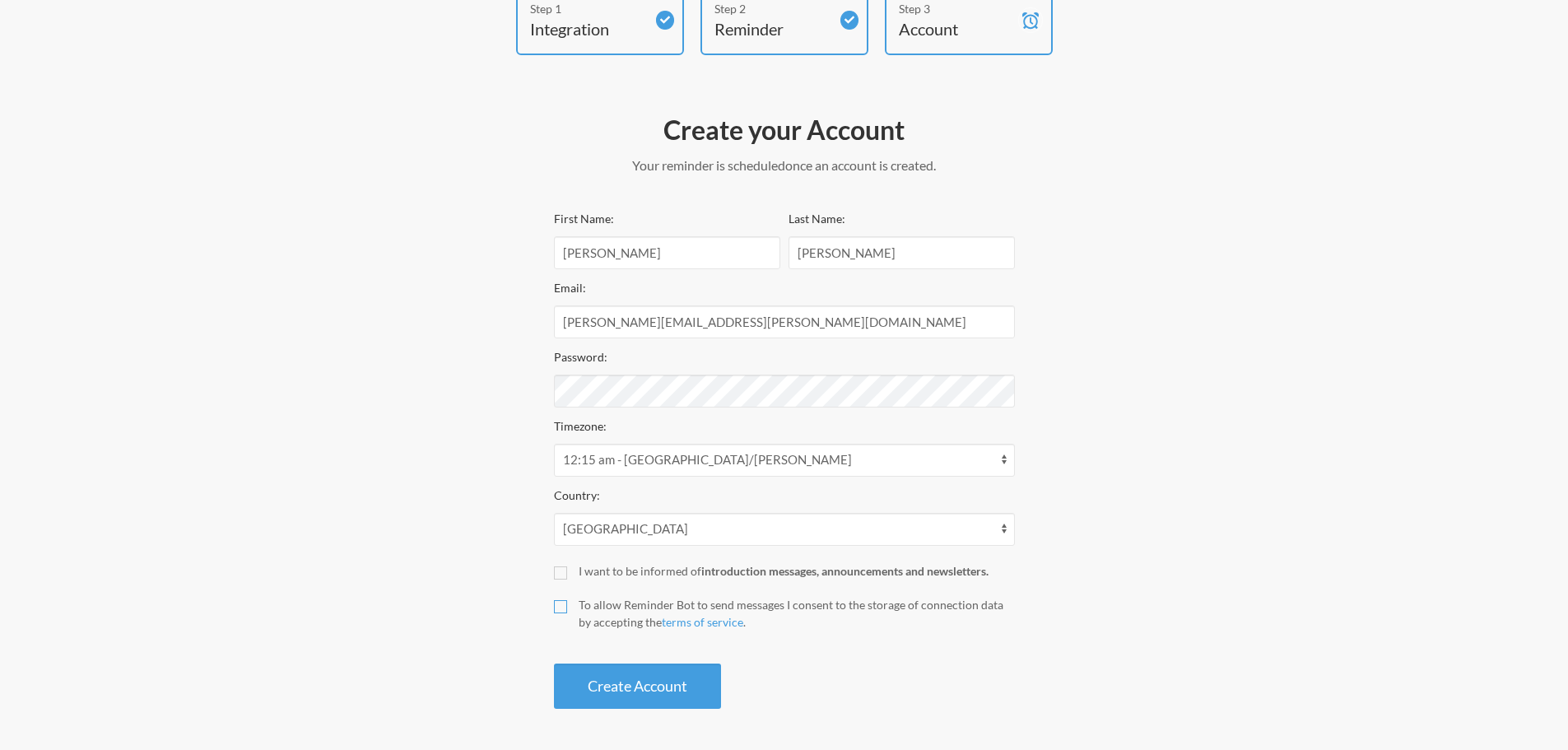
click at [558, 611] on input "To allow Reminder Bot to send messages I consent to the storage of connection d…" at bounding box center [561, 606] width 13 height 13
checkbox input "true"
drag, startPoint x: 619, startPoint y: 674, endPoint x: 648, endPoint y: 682, distance: 30.1
click at [620, 674] on button "Create Account" at bounding box center [637, 686] width 167 height 46
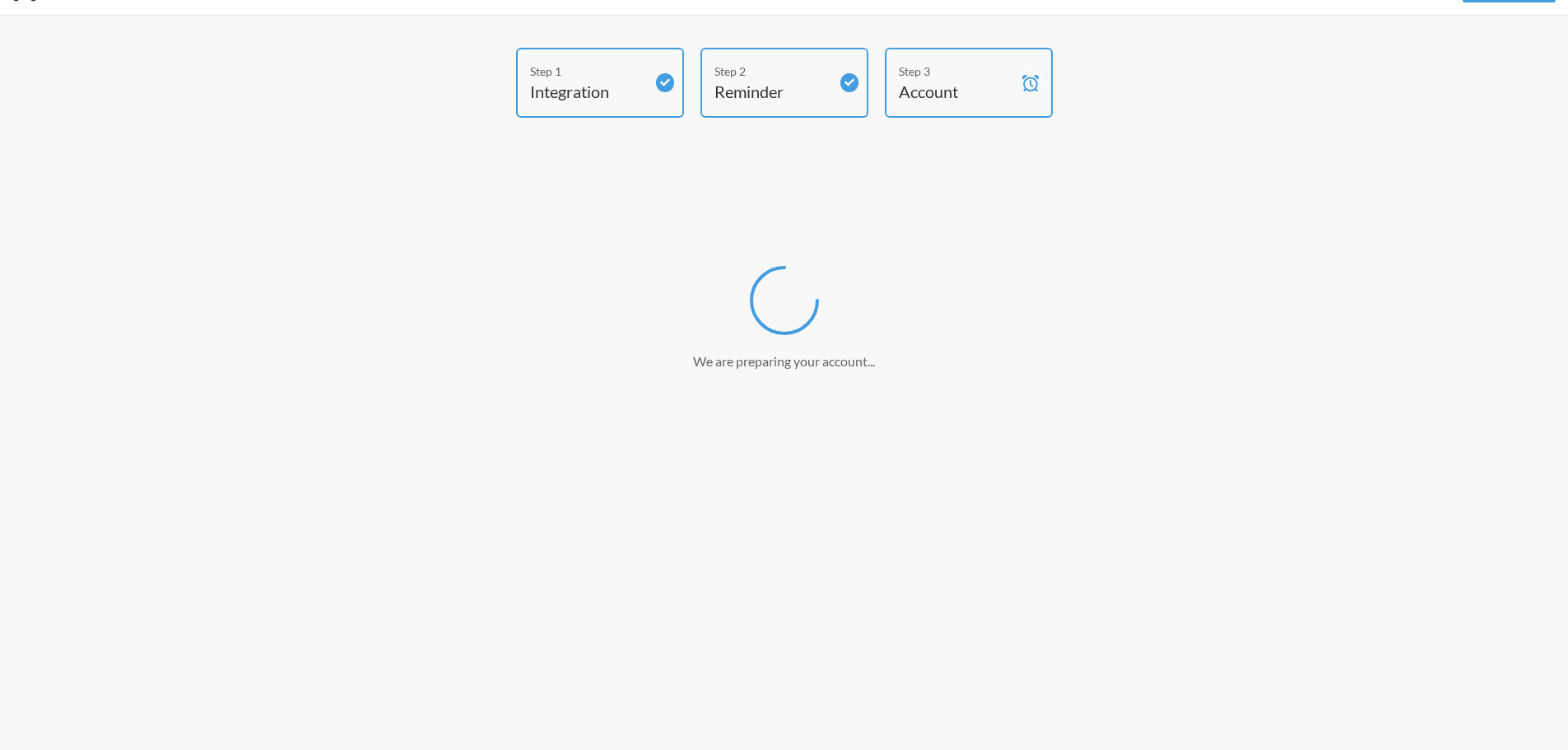
scroll to position [43, 0]
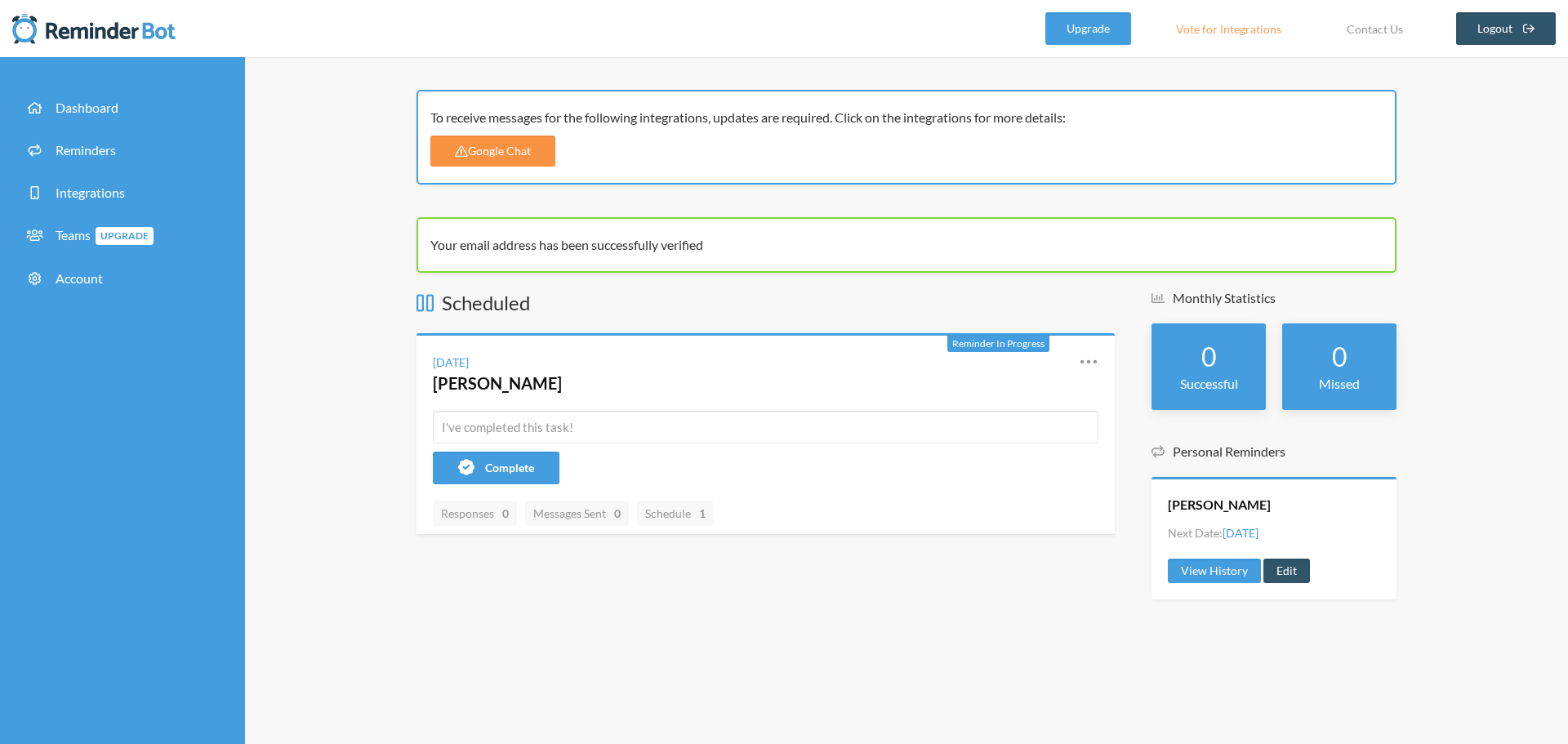
click at [504, 147] on link "Google Chat" at bounding box center [493, 152] width 125 height 31
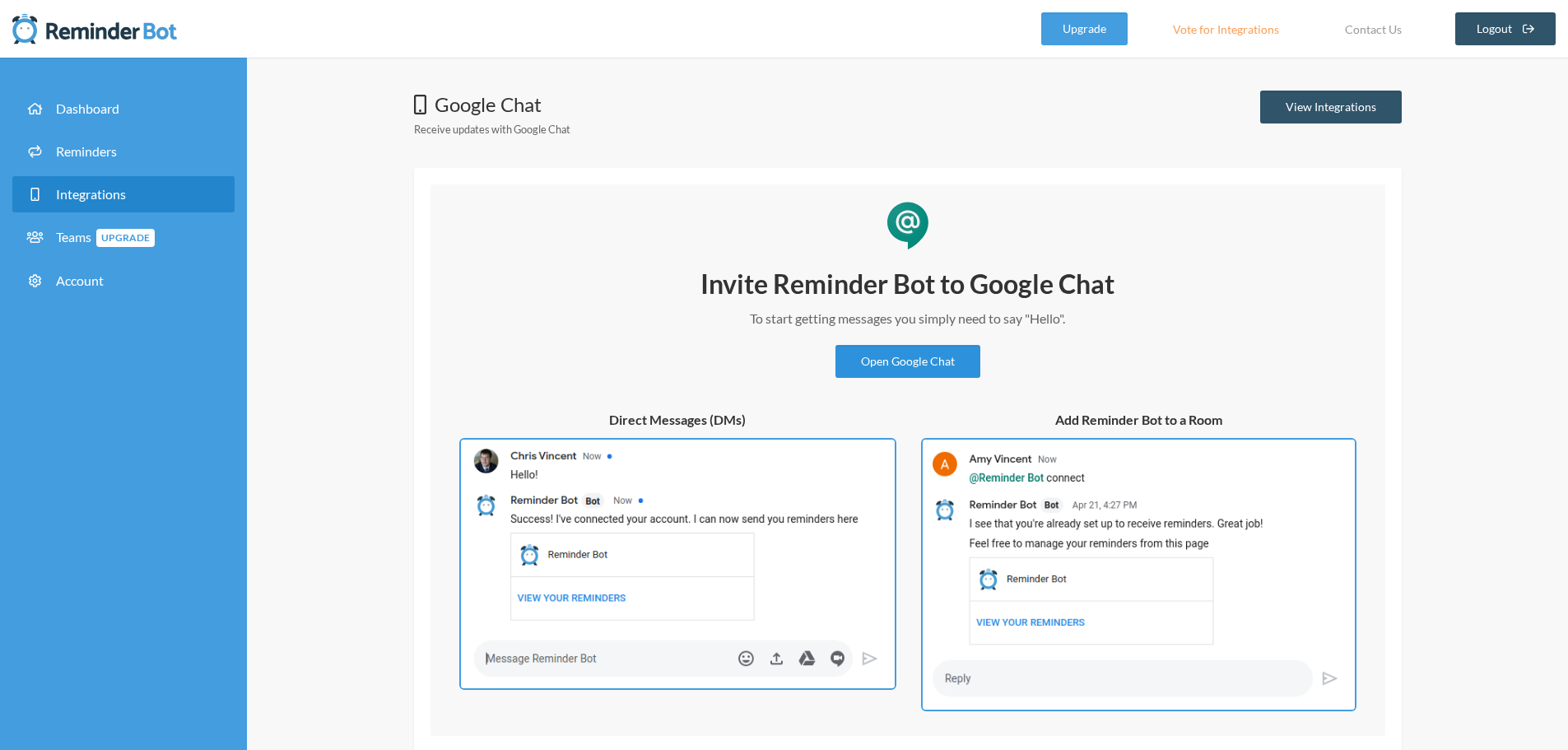
click at [902, 363] on link "Open Google Chat" at bounding box center [908, 361] width 145 height 33
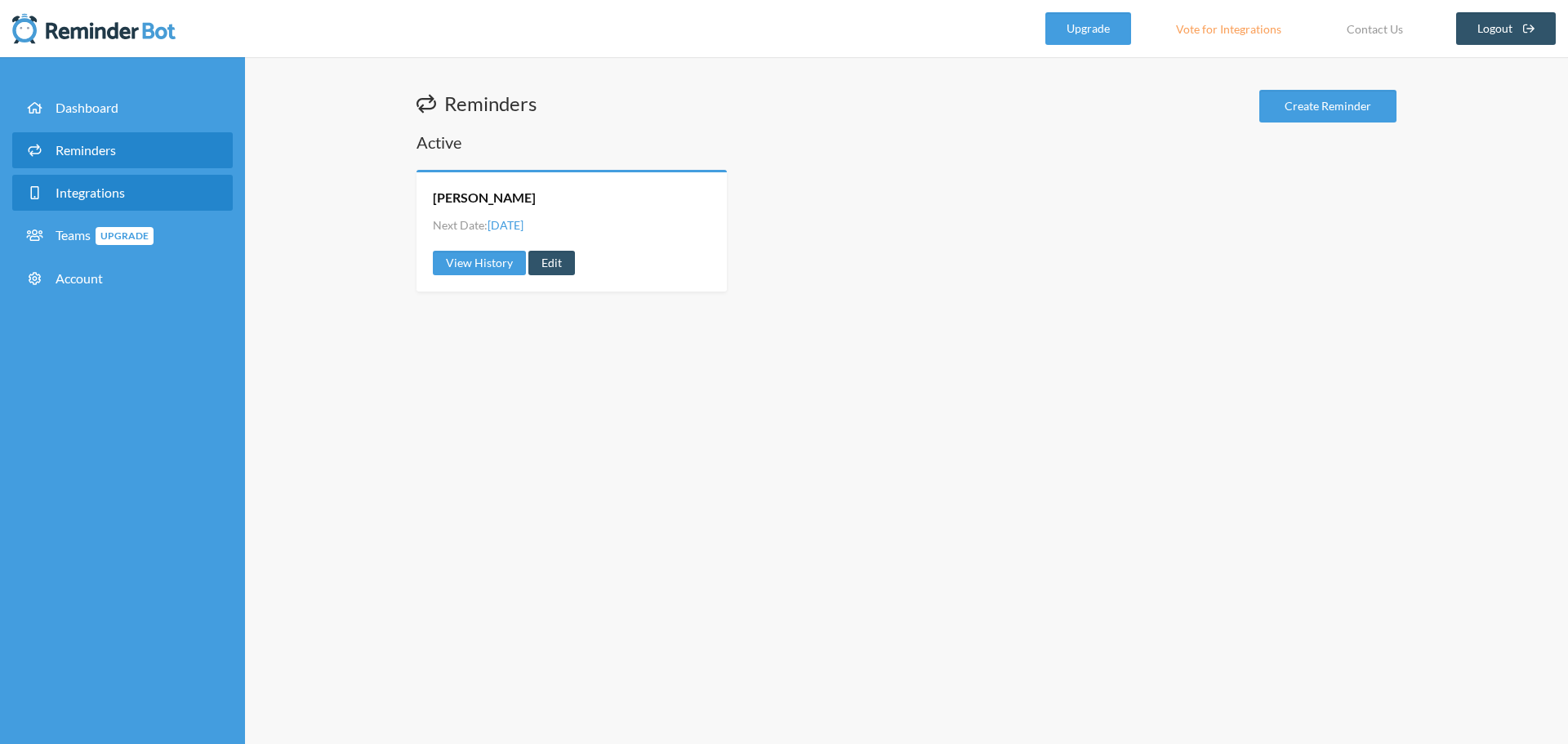
click at [84, 191] on span "Integrations" at bounding box center [90, 192] width 69 height 16
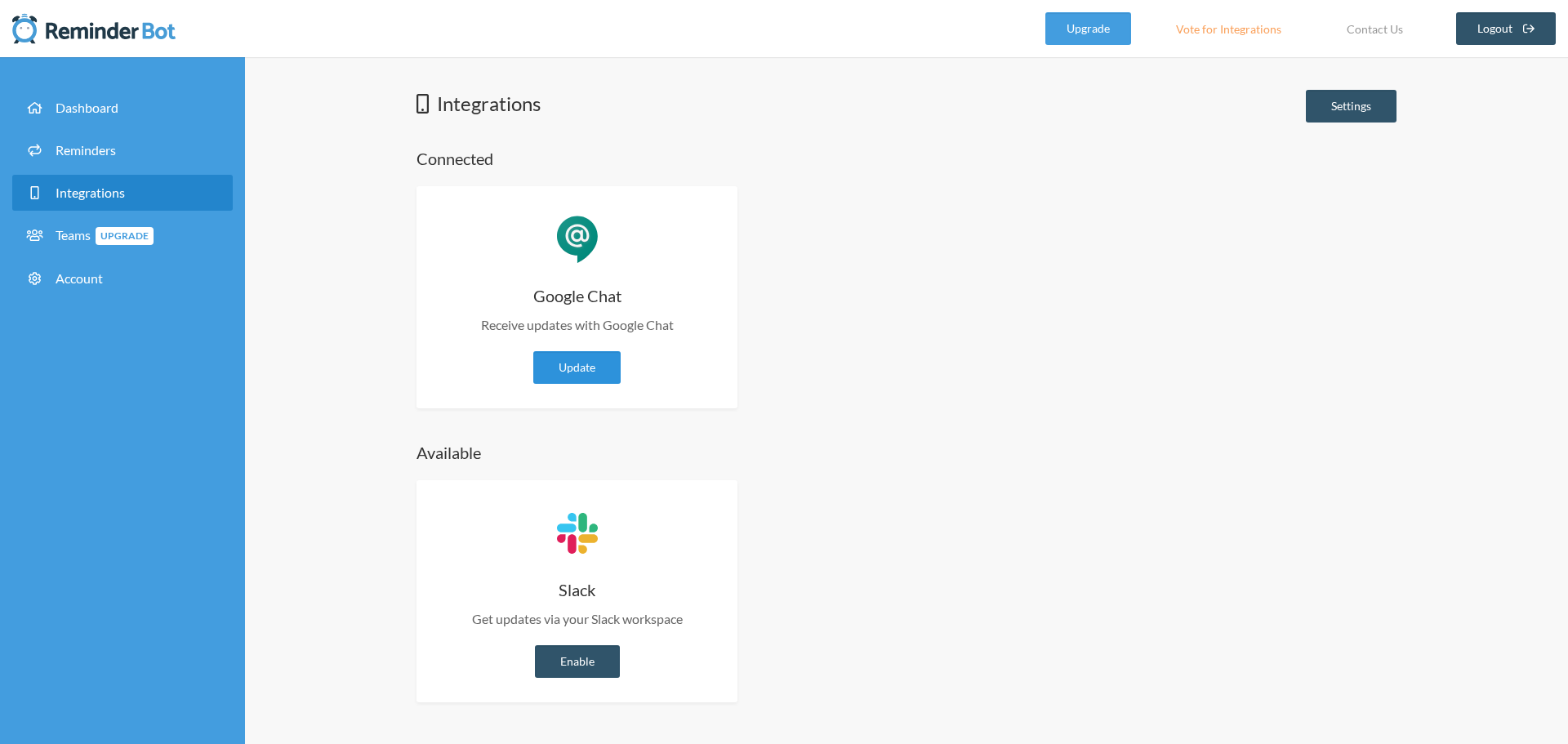
click at [575, 367] on link "Update" at bounding box center [577, 367] width 87 height 33
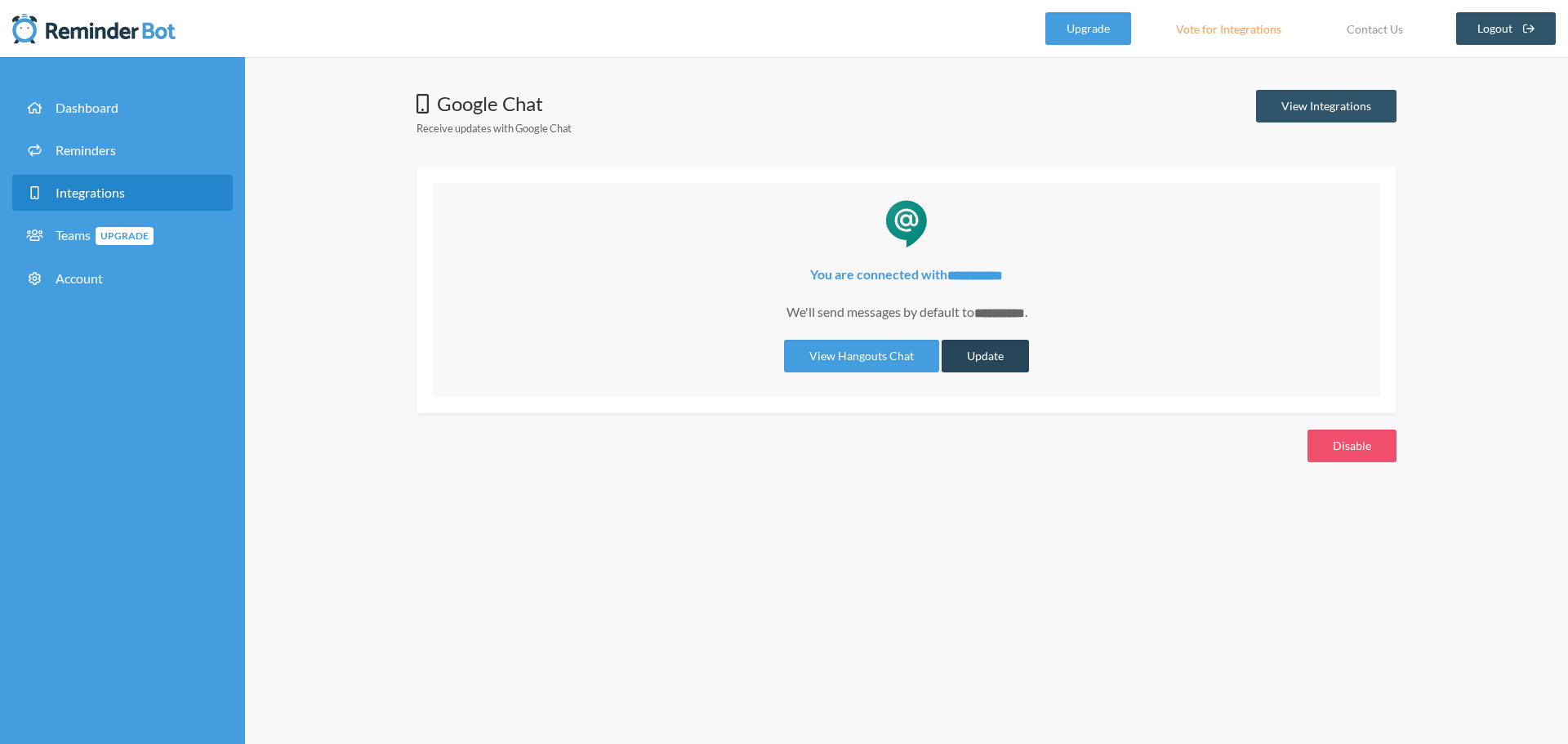
click at [994, 360] on button "Update" at bounding box center [985, 356] width 87 height 33
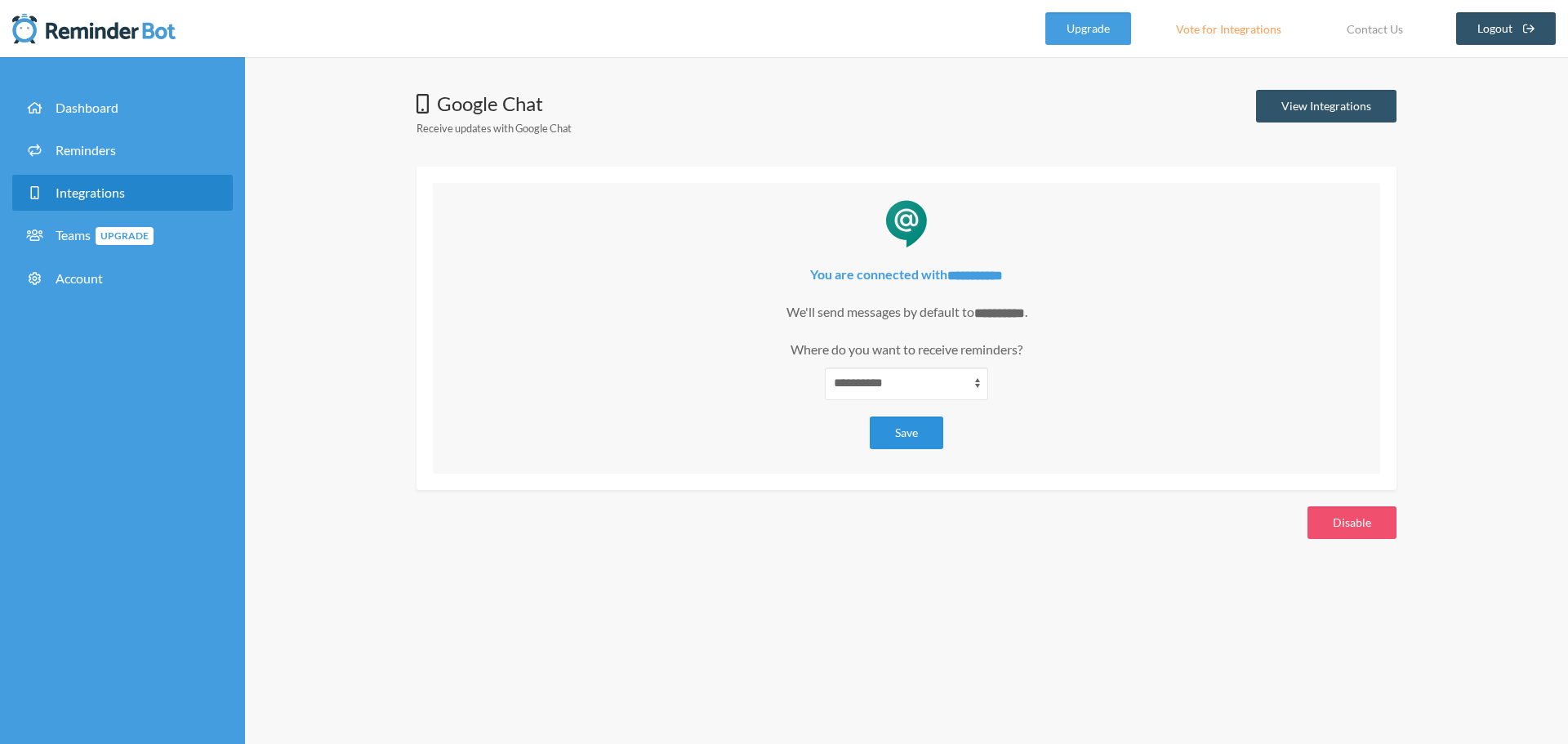
click at [909, 429] on button "Save" at bounding box center [906, 433] width 73 height 33
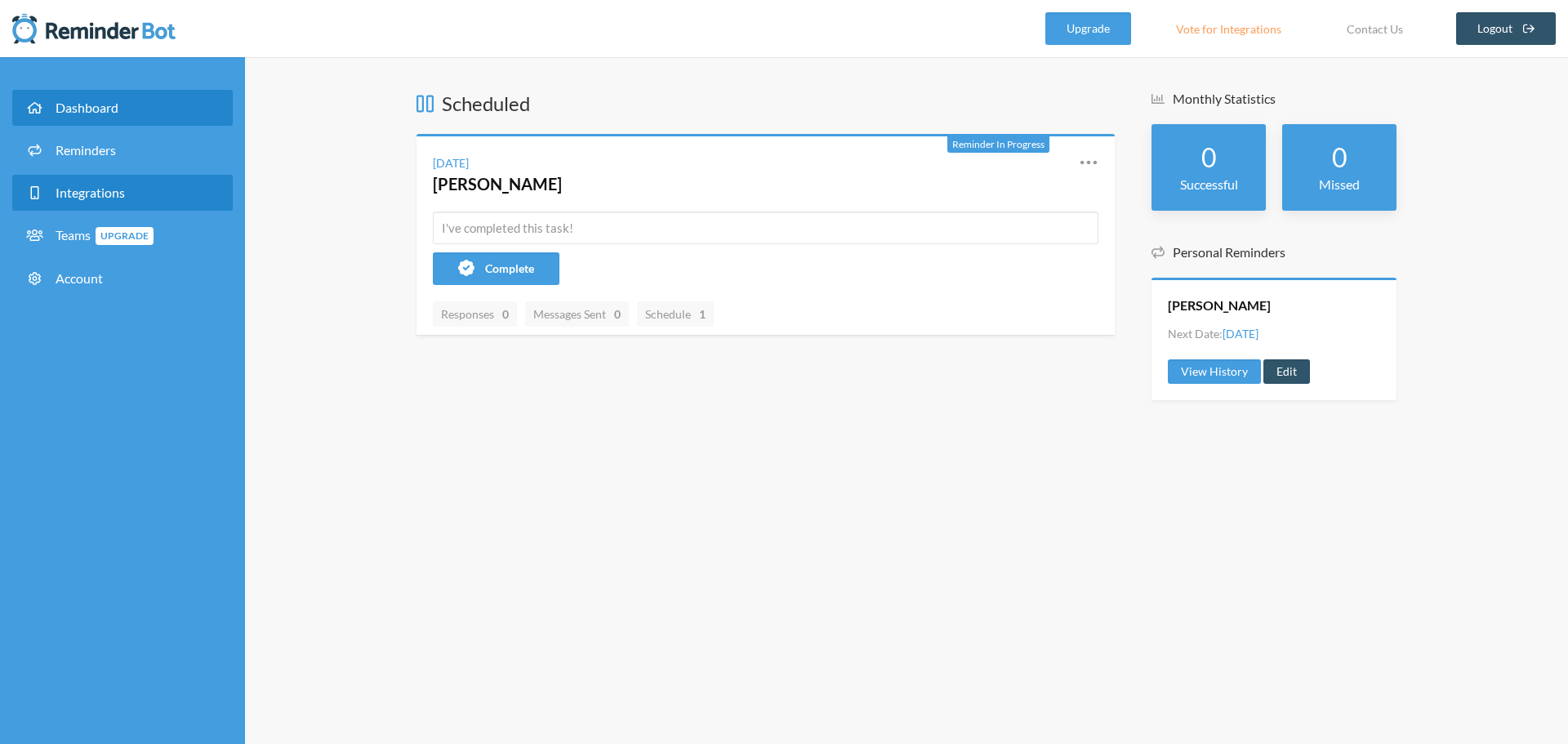
click at [136, 184] on link "Integrations" at bounding box center [123, 193] width 221 height 36
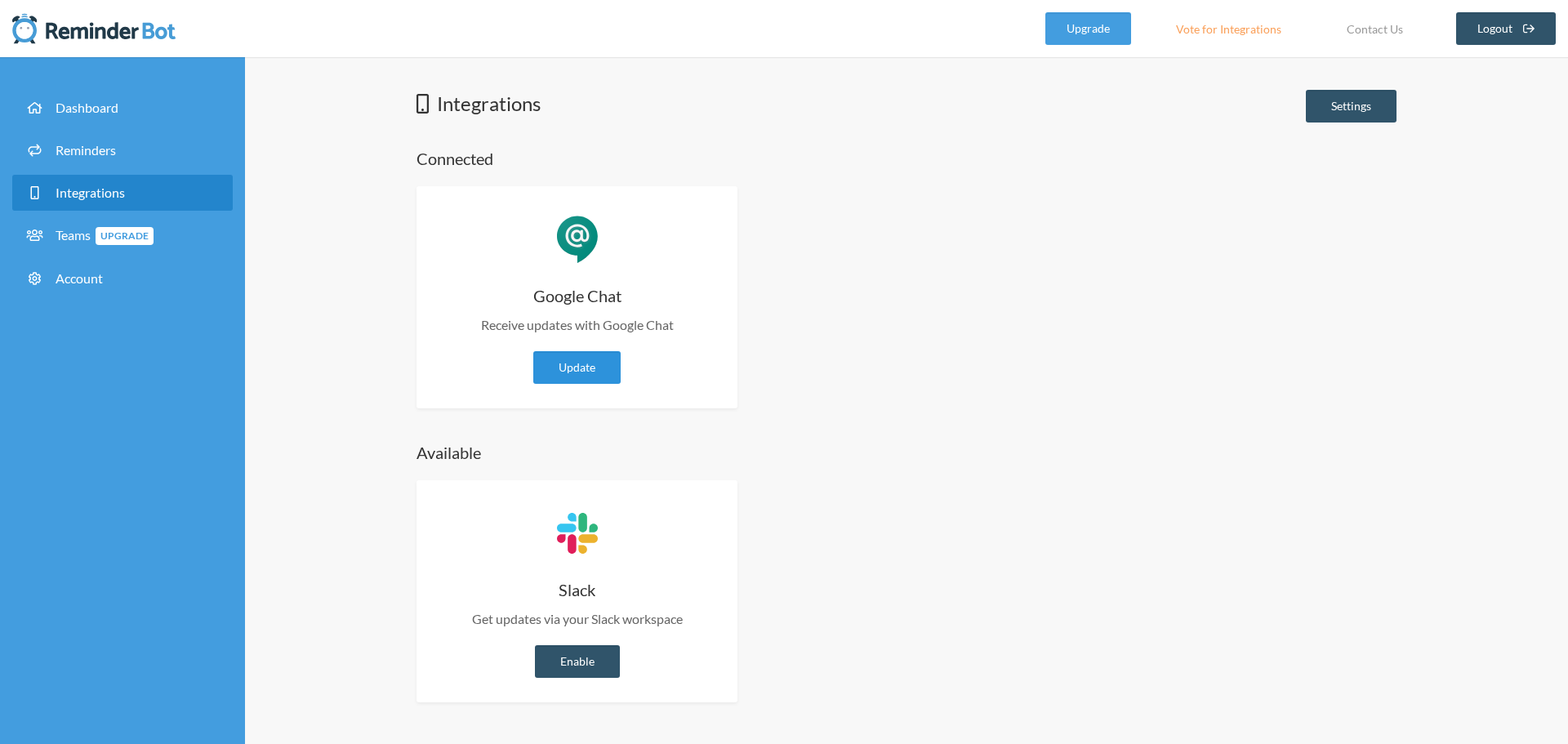
click at [544, 374] on link "Update" at bounding box center [577, 367] width 87 height 33
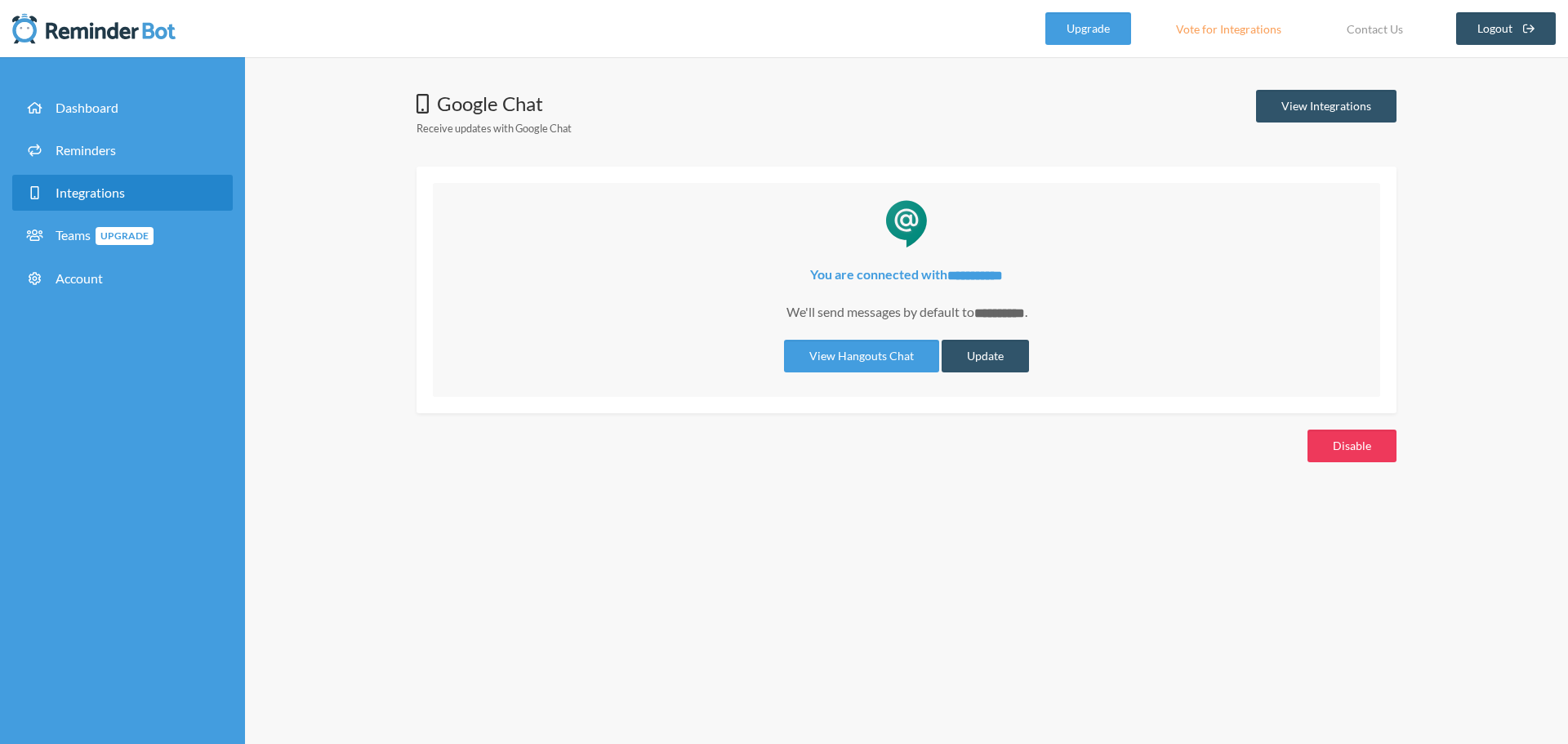
click at [1332, 432] on button "Disable" at bounding box center [1352, 446] width 89 height 33
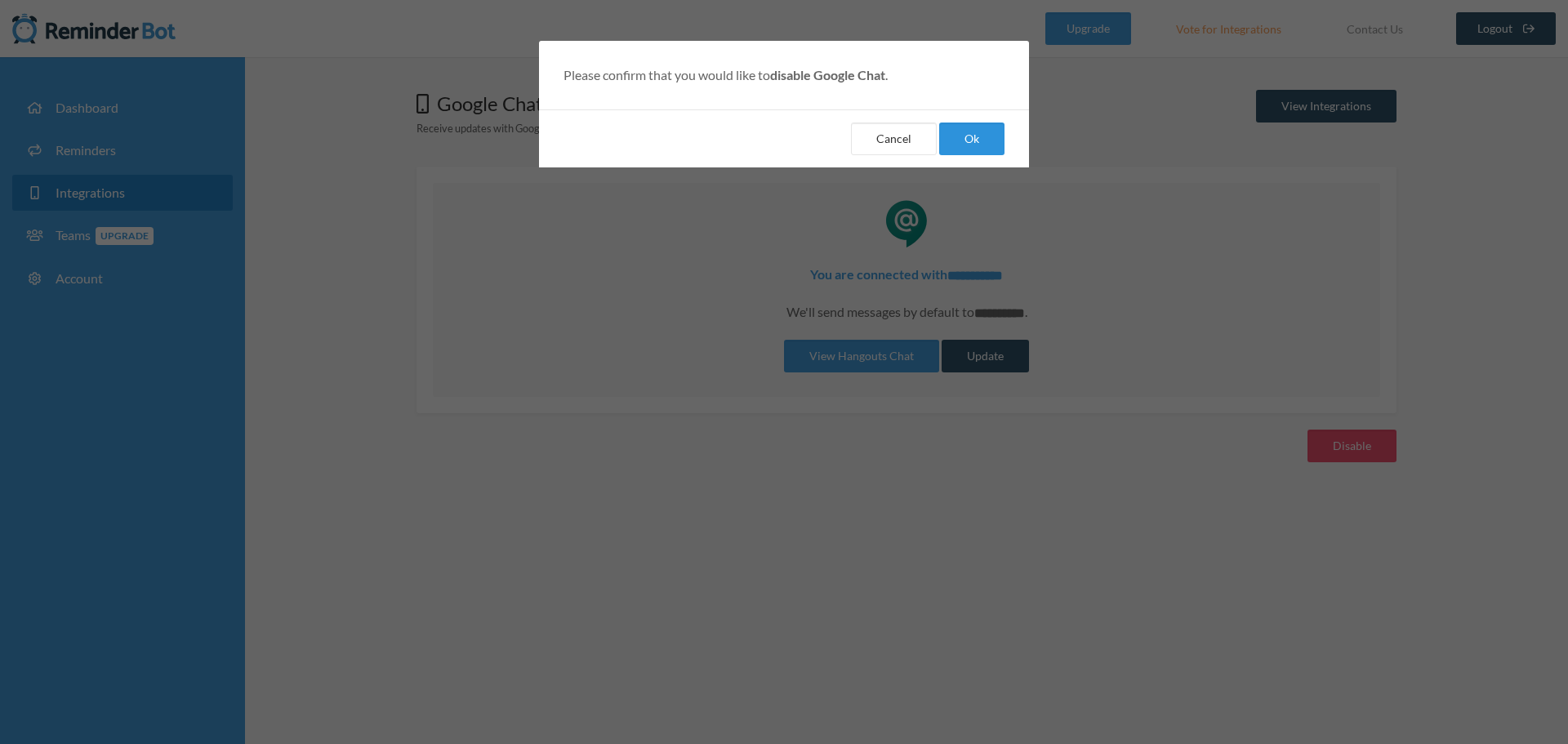
click at [971, 138] on button "Ok" at bounding box center [971, 139] width 65 height 33
